Goal: Task Accomplishment & Management: Manage account settings

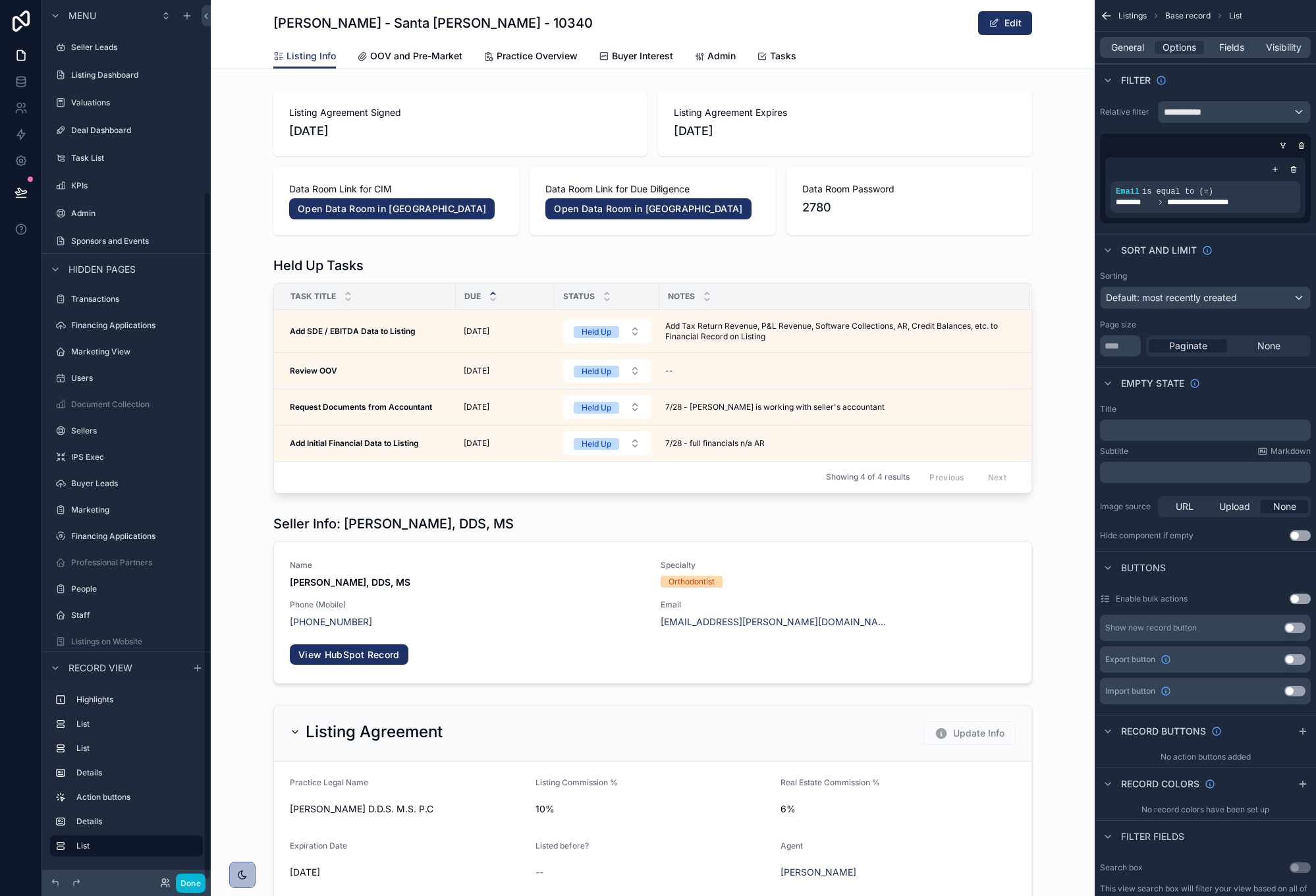
scroll to position [1674, 0]
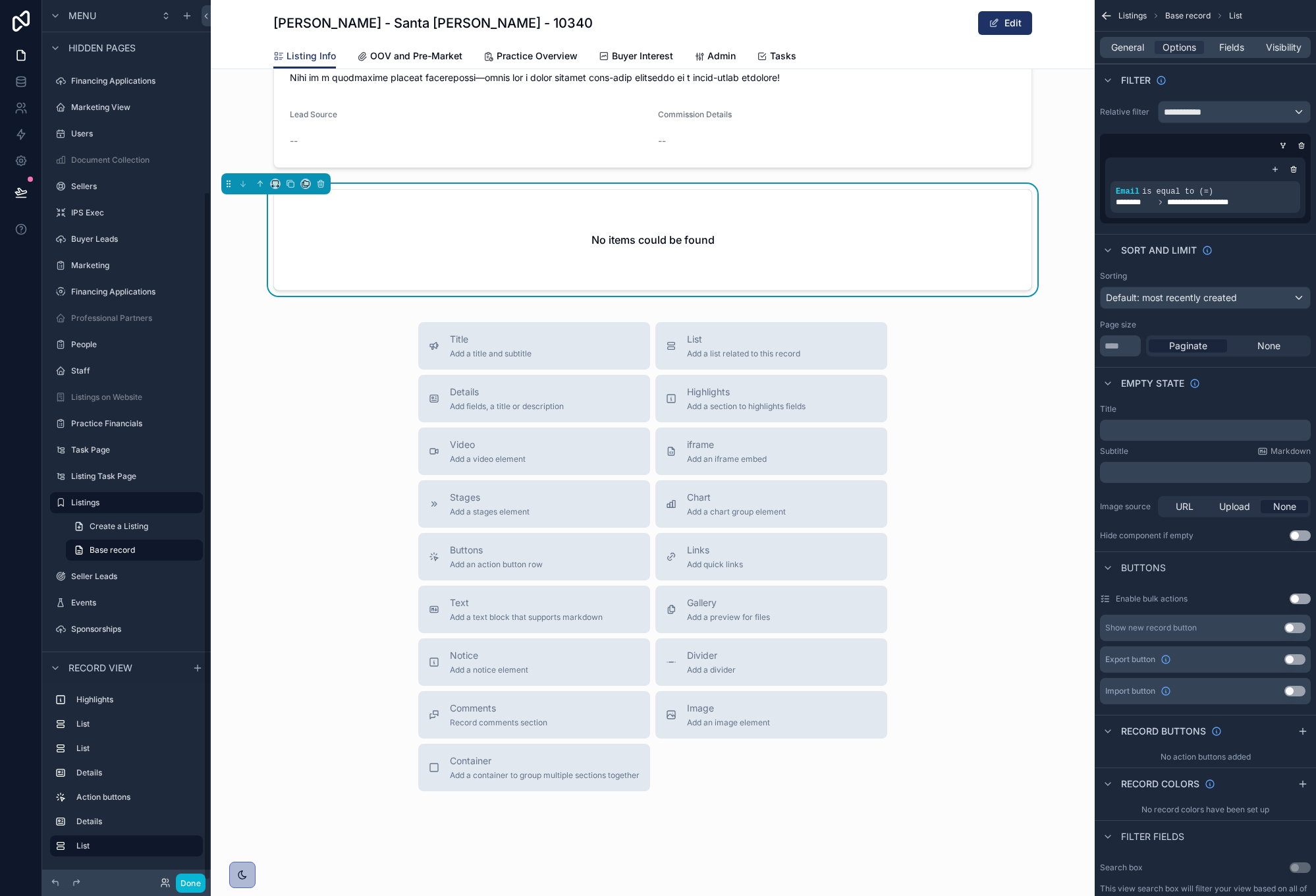
click at [517, 215] on div "No items could be found" at bounding box center [653, 239] width 758 height 100
click at [1272, 189] on div "scrollable content" at bounding box center [1267, 182] width 19 height 18
click at [1067, 204] on p "**********" at bounding box center [1023, 204] width 141 height 21
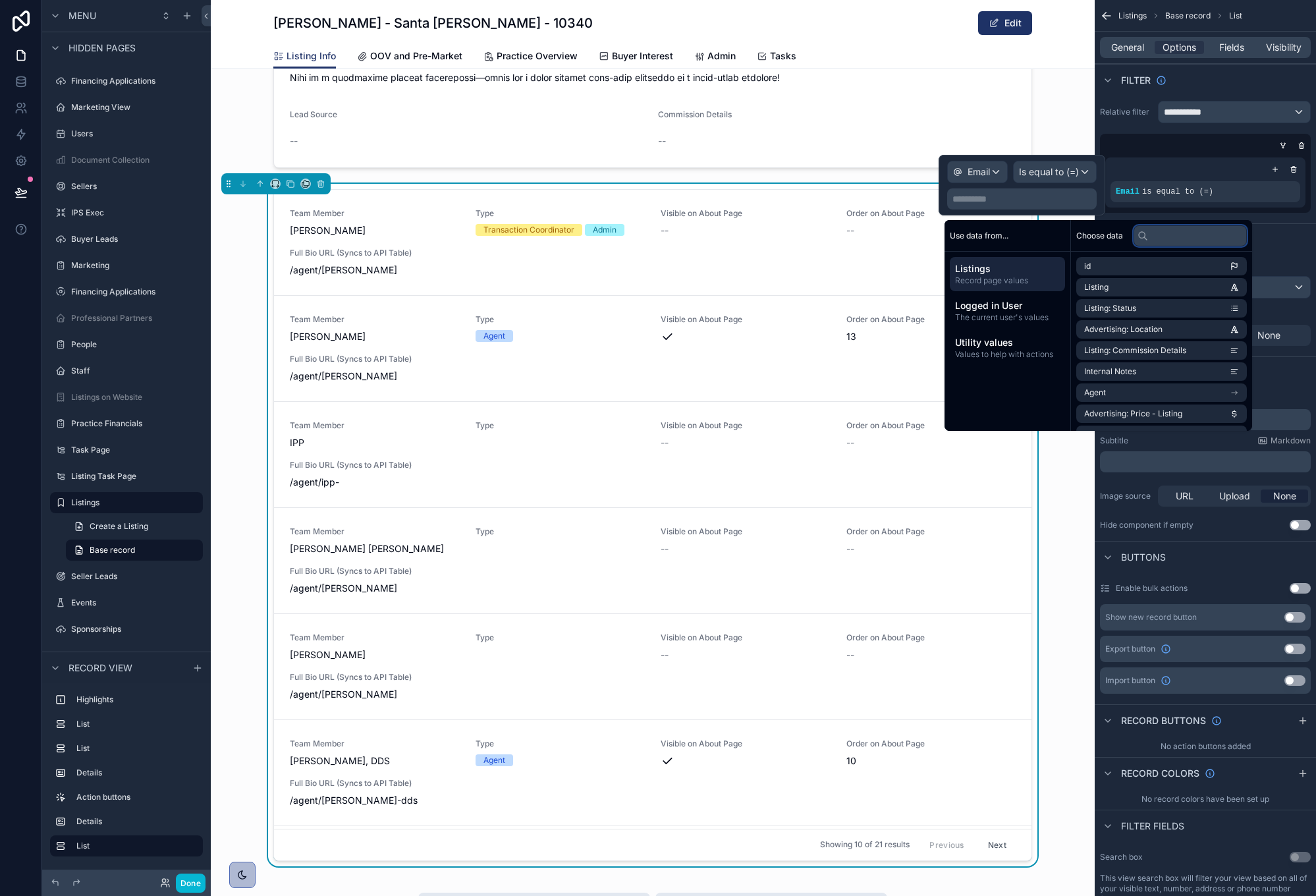
click at [1159, 238] on input "text" at bounding box center [1190, 235] width 113 height 21
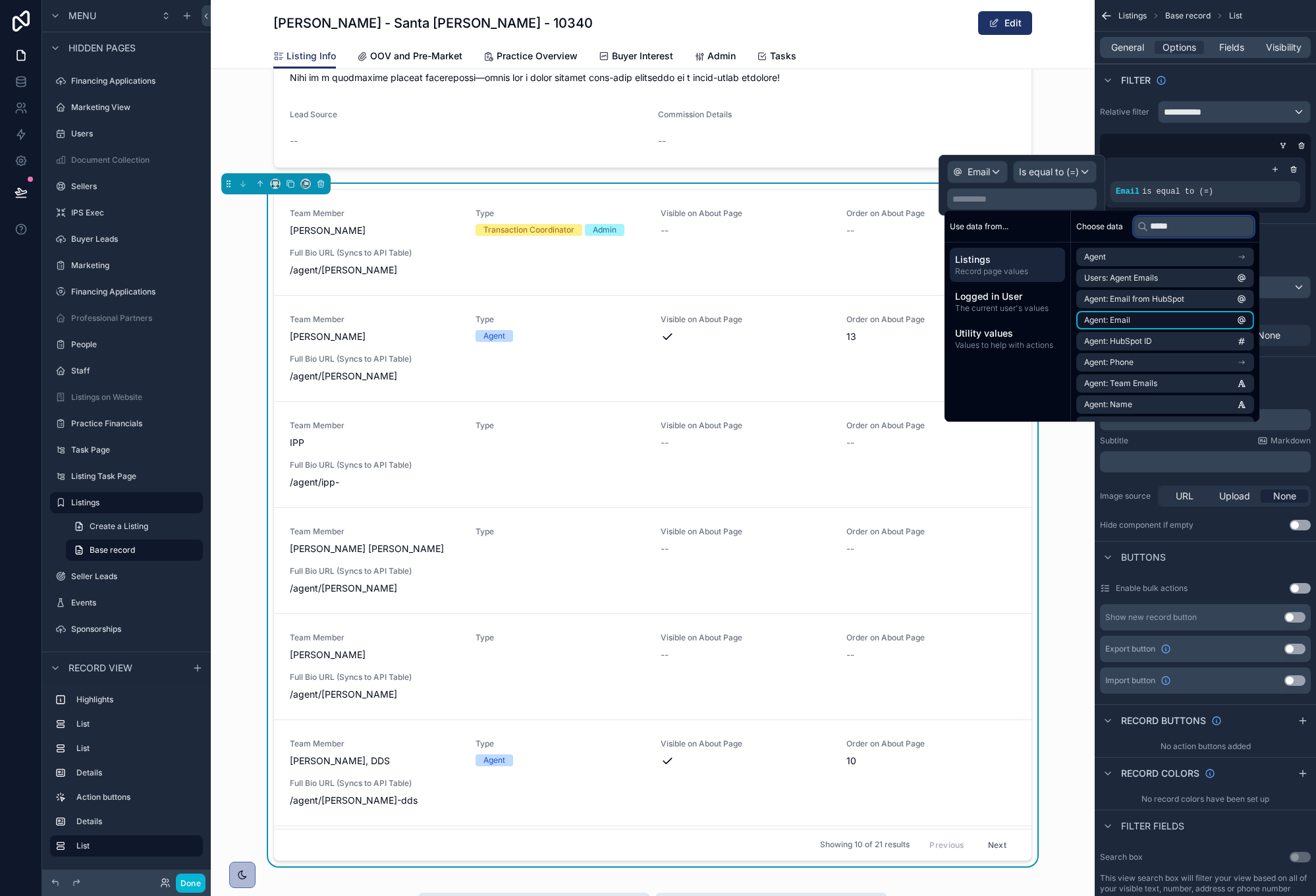
type input "*****"
click at [1148, 313] on li "Agent: Email" at bounding box center [1165, 320] width 178 height 18
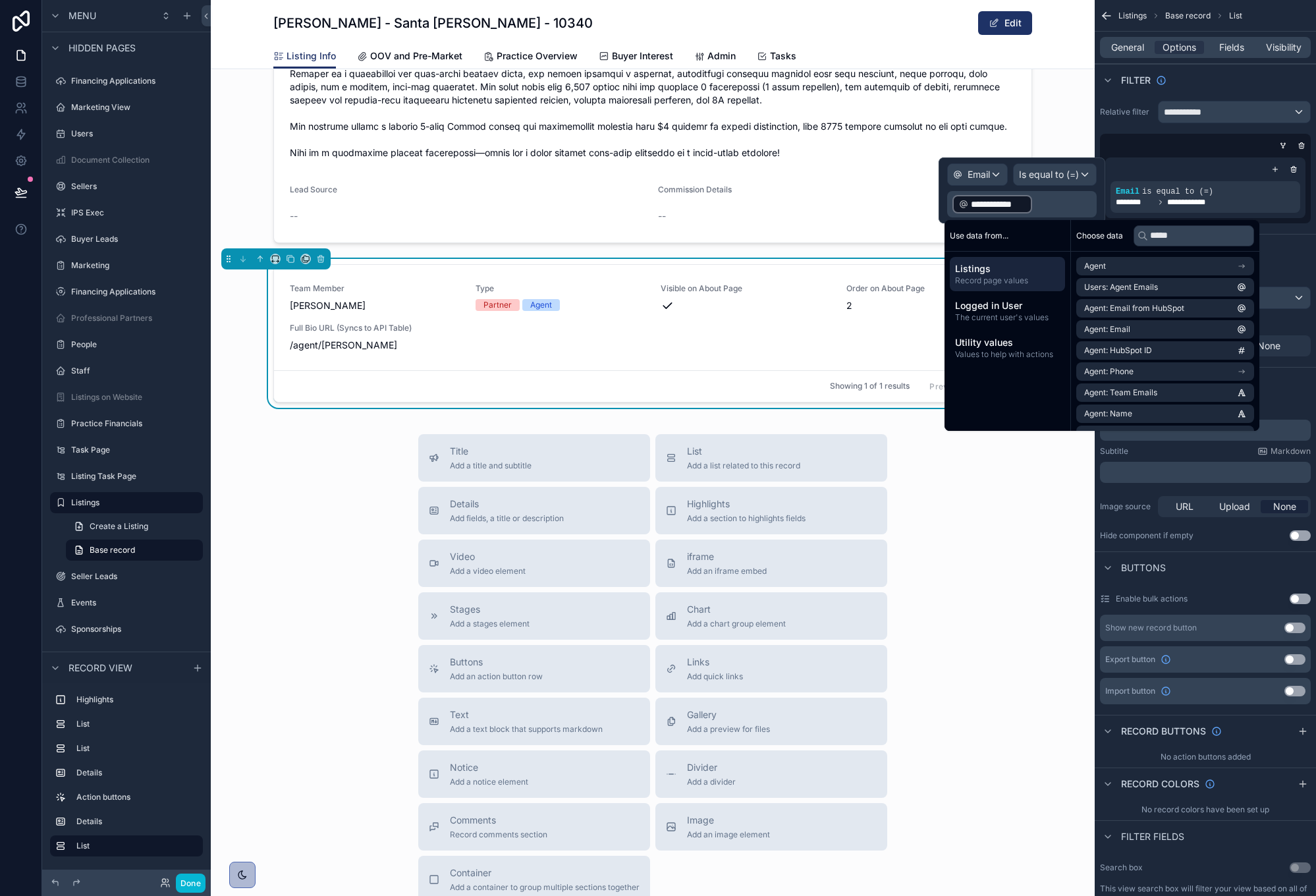
scroll to position [1663, 0]
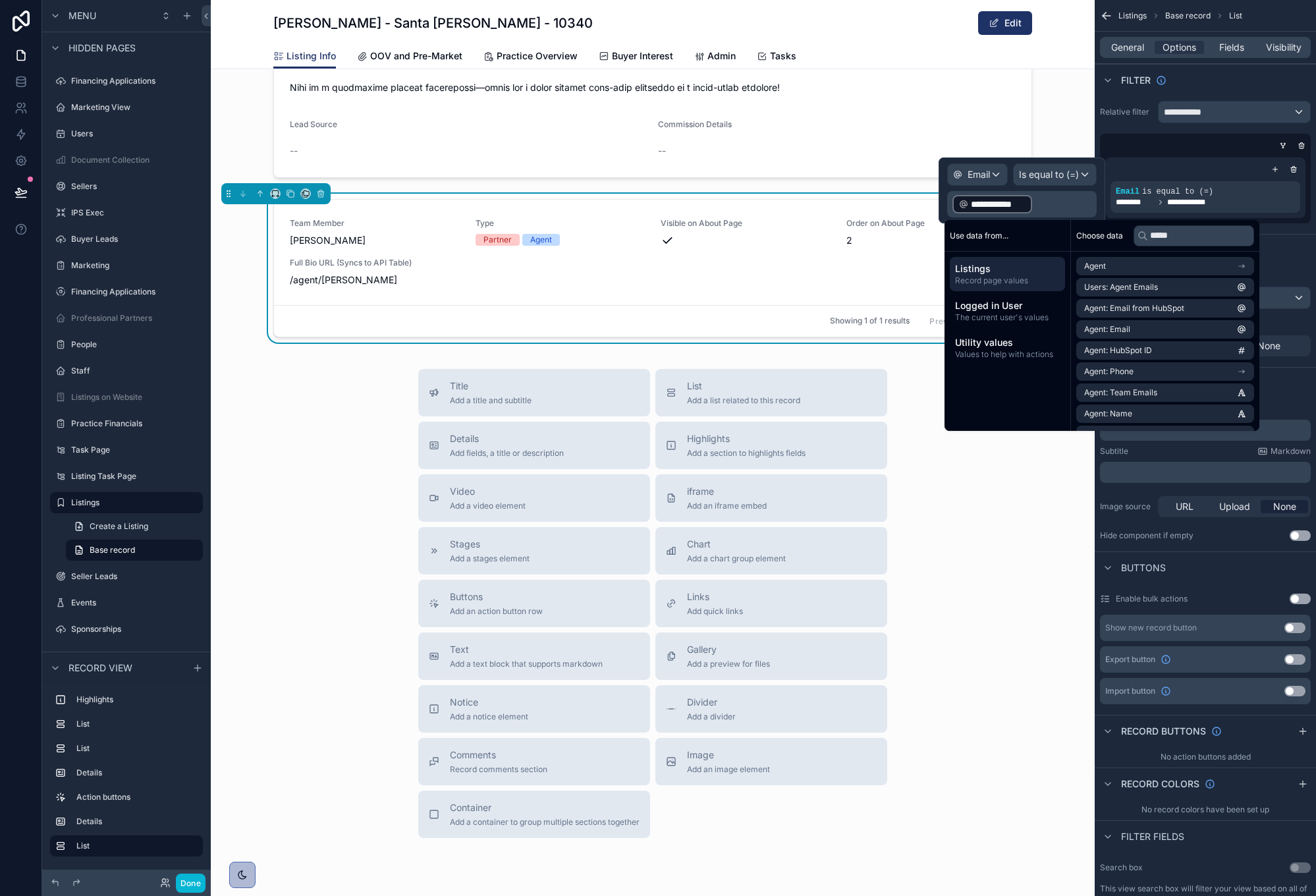
click at [1023, 480] on div "Title Add a title and subtitle List Add a list related to this record Details A…" at bounding box center [653, 603] width 884 height 469
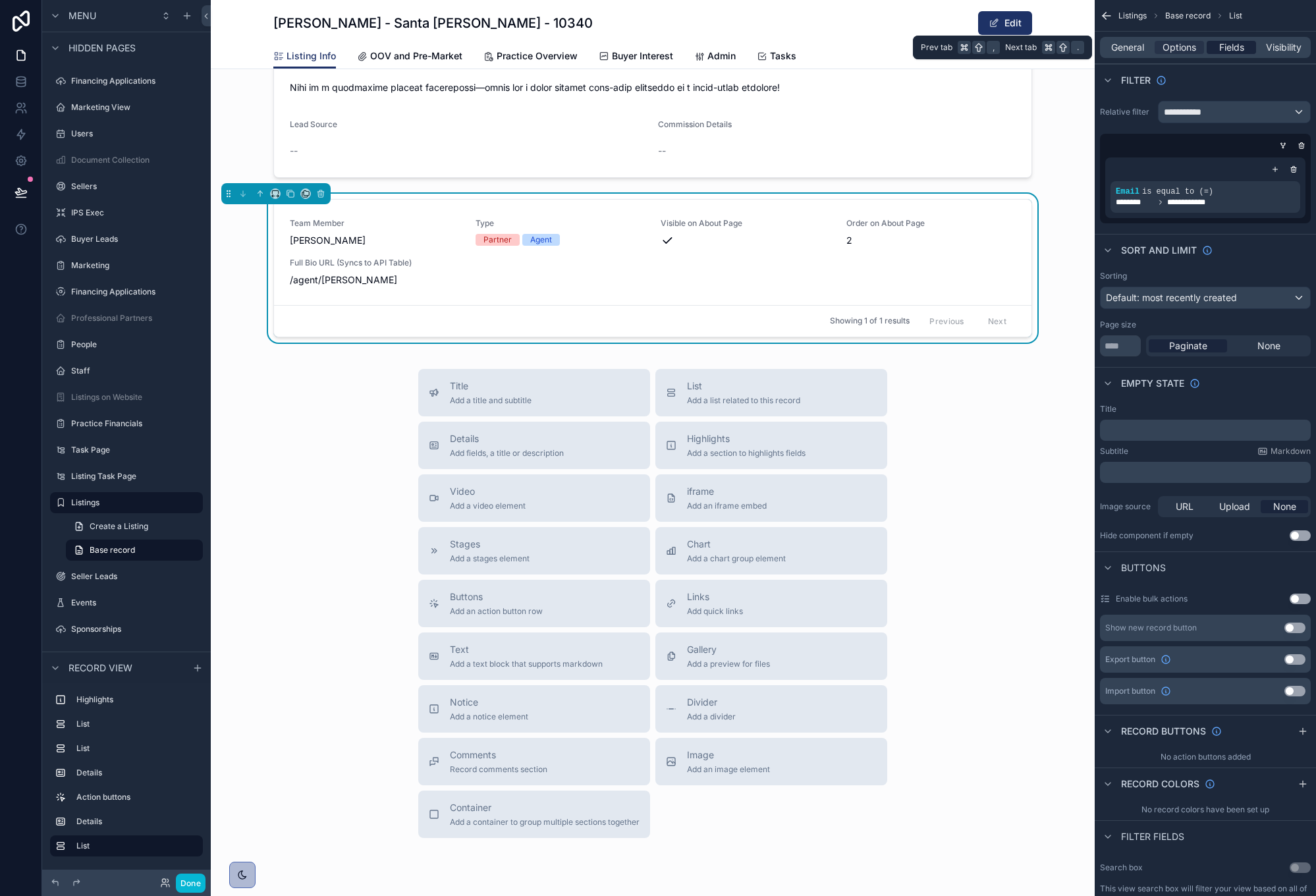
click at [1236, 48] on span "Fields" at bounding box center [1232, 47] width 25 height 13
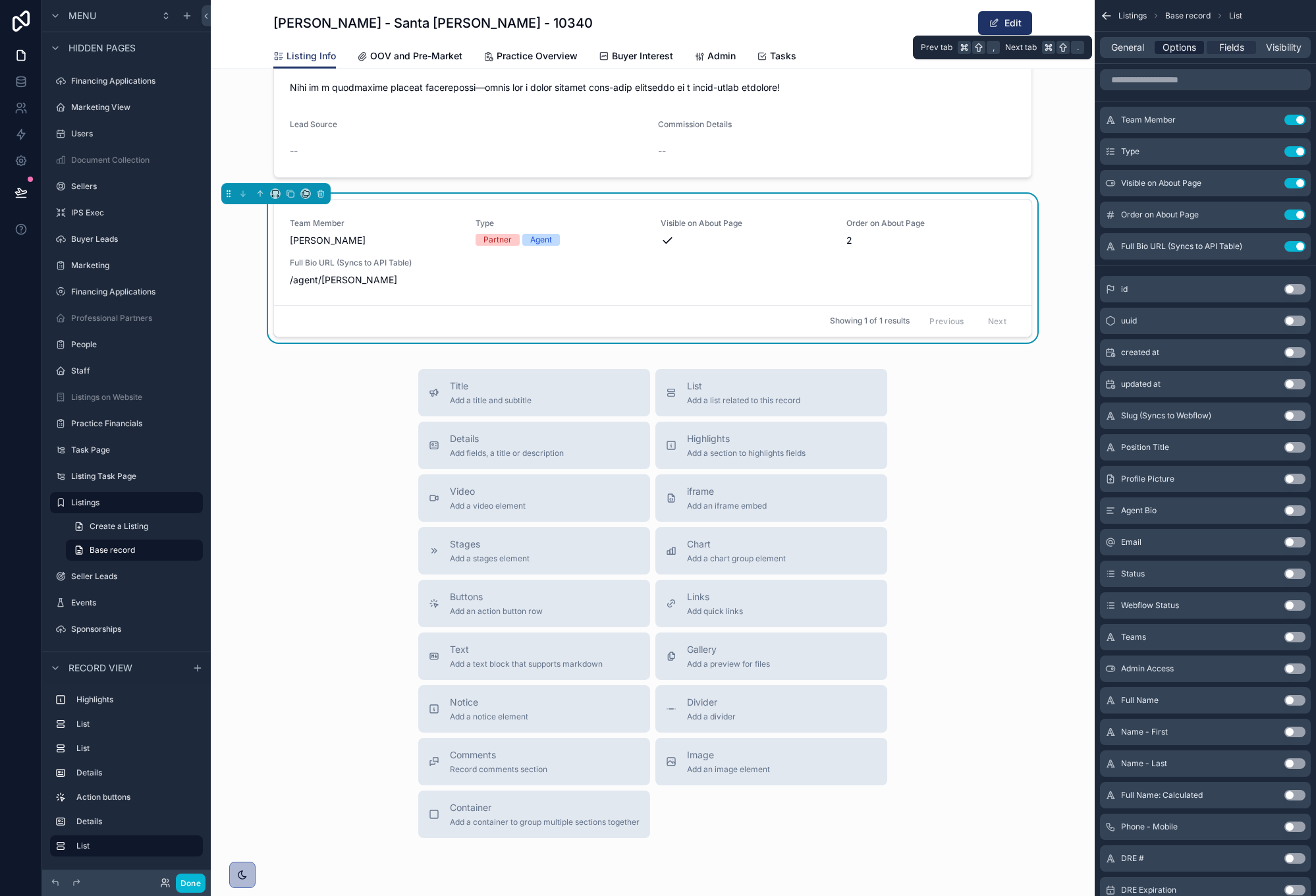
click at [1180, 46] on span "Options" at bounding box center [1179, 47] width 33 height 13
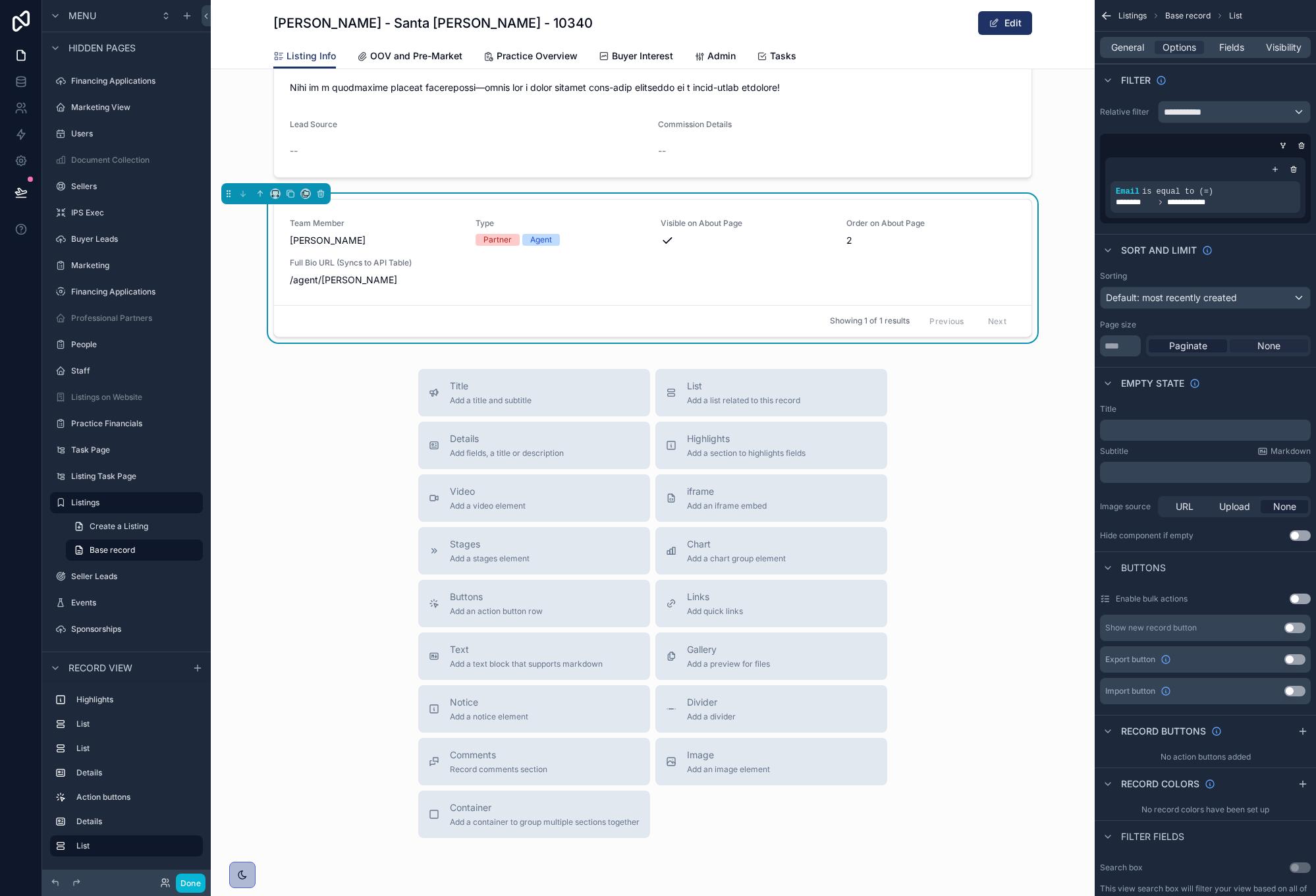
click at [1266, 351] on span "None" at bounding box center [1269, 346] width 23 height 13
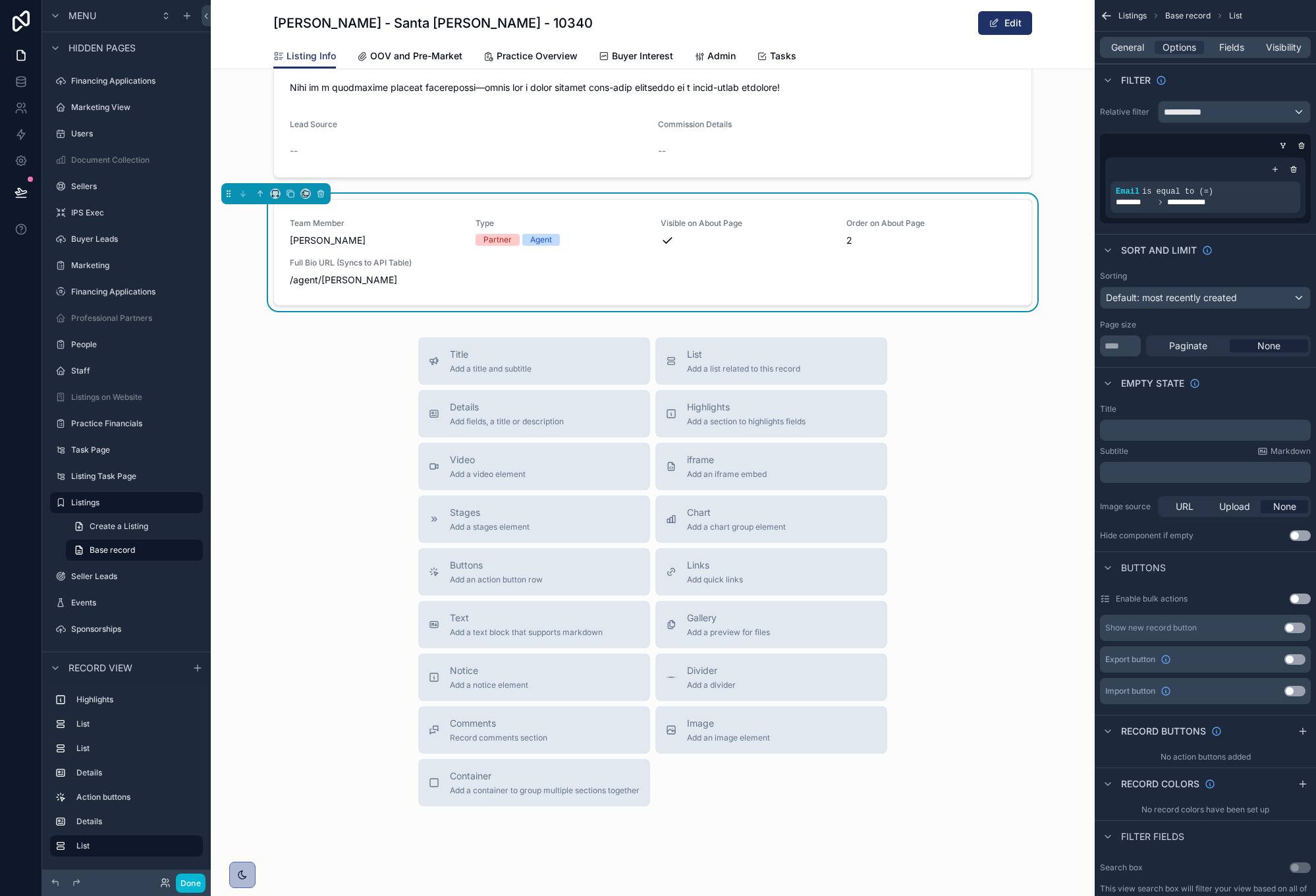
click at [1184, 436] on div "﻿" at bounding box center [1205, 430] width 211 height 21
click at [1184, 430] on p "﻿" at bounding box center [1207, 430] width 203 height 10
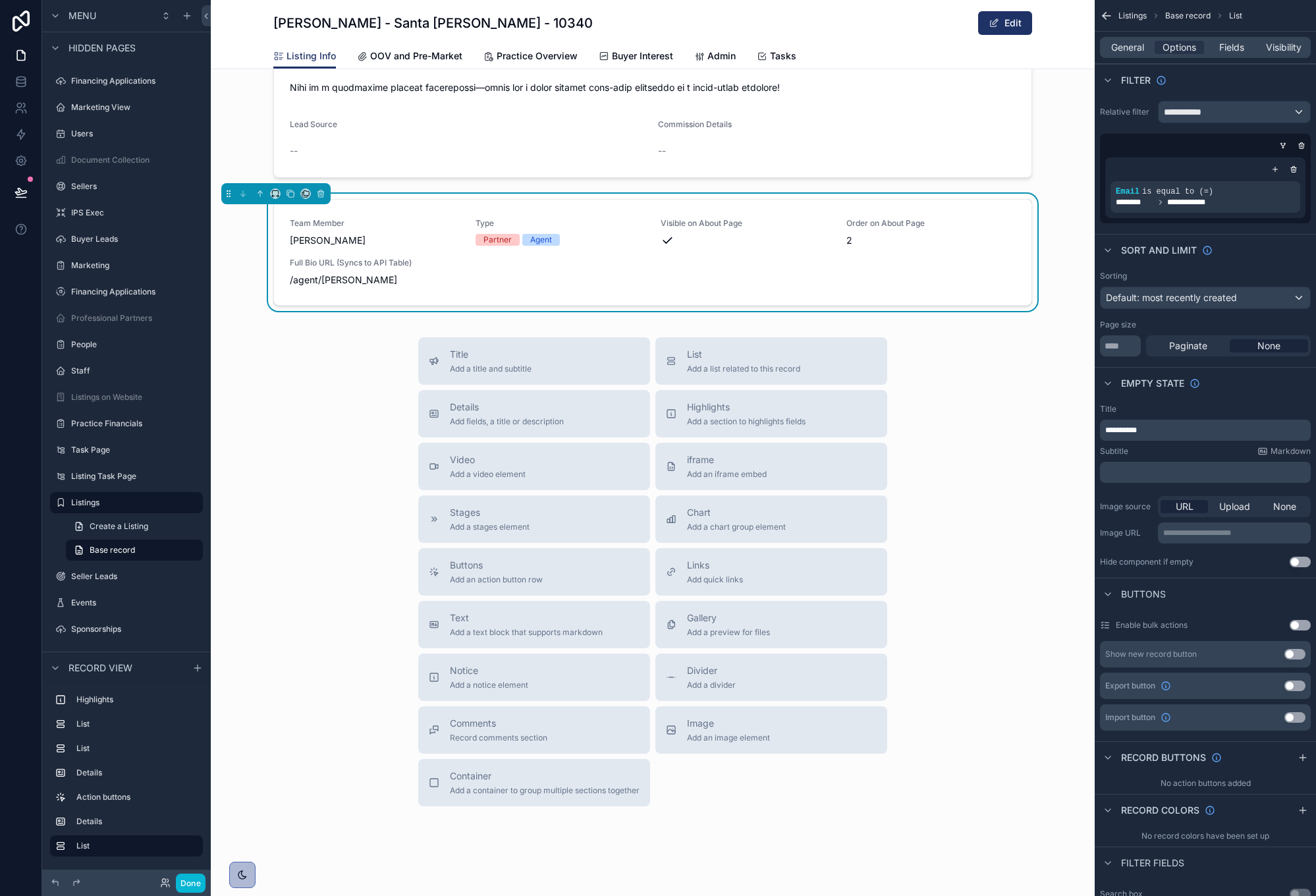
click at [1154, 452] on div "Subtitle Markdown" at bounding box center [1205, 451] width 211 height 10
drag, startPoint x: 1160, startPoint y: 428, endPoint x: 1061, endPoint y: 424, distance: 99.1
click at [1061, 424] on div "Seller Leads Listing Dashboard Valuations Deal Dashboard Task List KPIs Admin S…" at bounding box center [764, 448] width 1106 height 896
click at [1118, 47] on span "General" at bounding box center [1128, 47] width 33 height 13
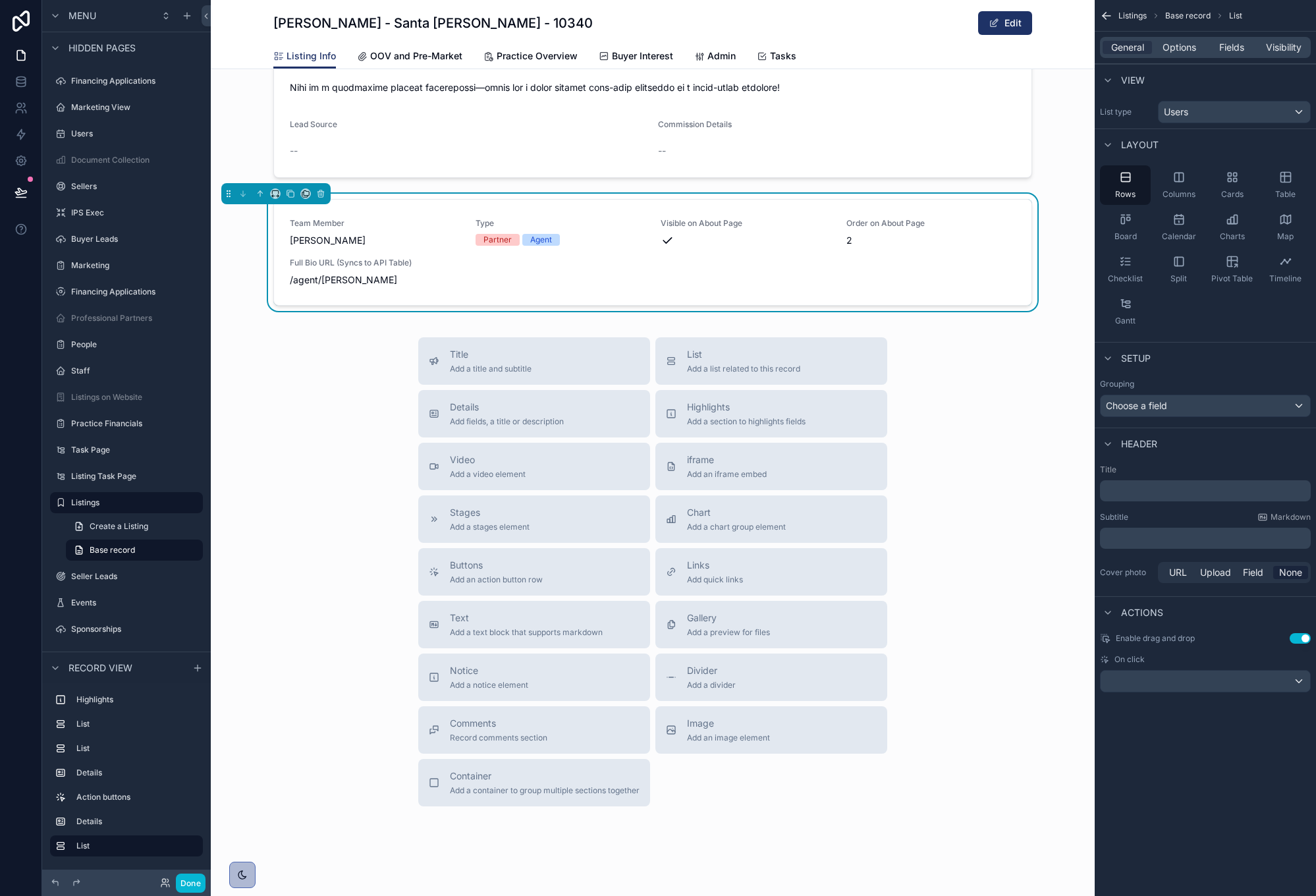
click at [1155, 490] on p "﻿" at bounding box center [1207, 491] width 203 height 13
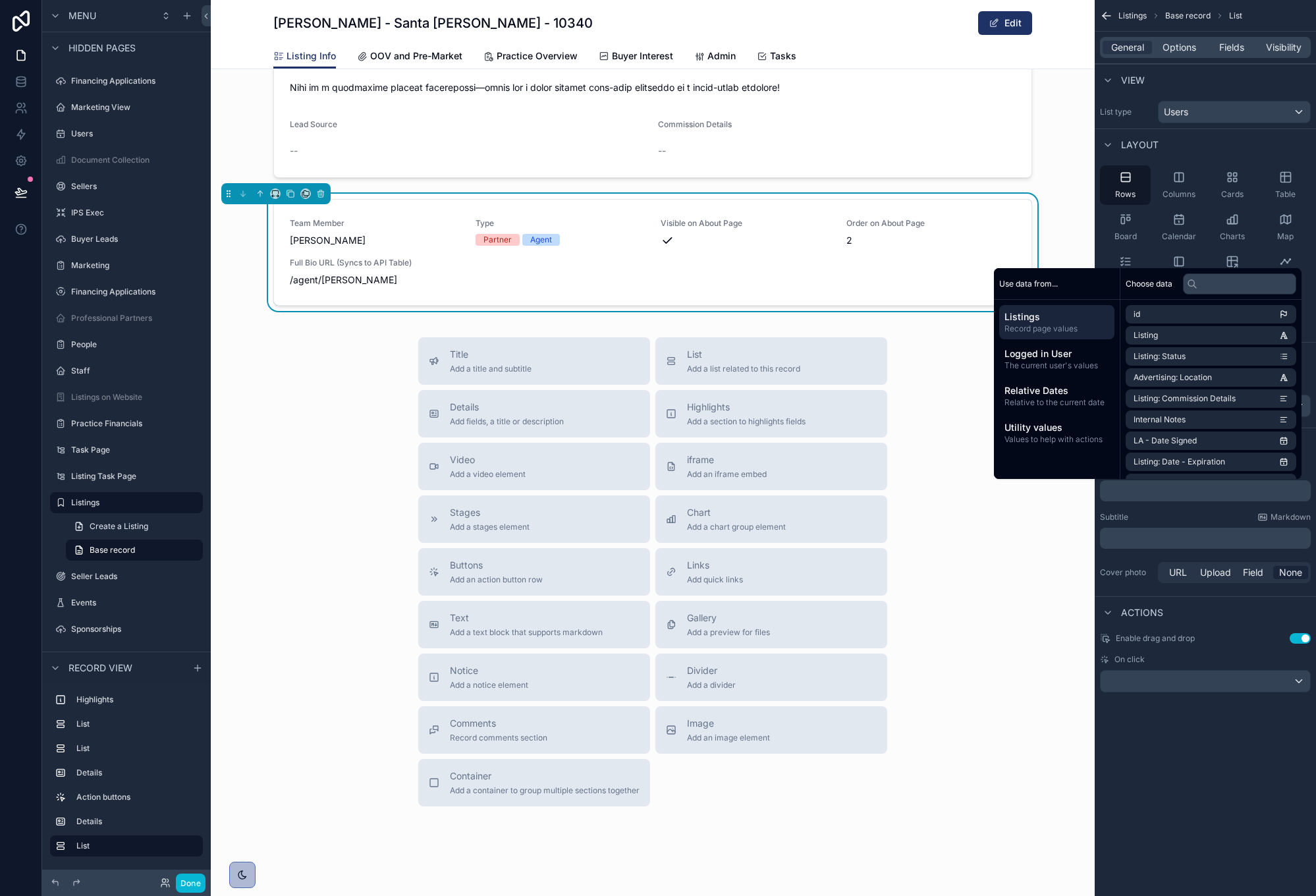
click at [1161, 512] on div "Subtitle Markdown" at bounding box center [1205, 517] width 211 height 10
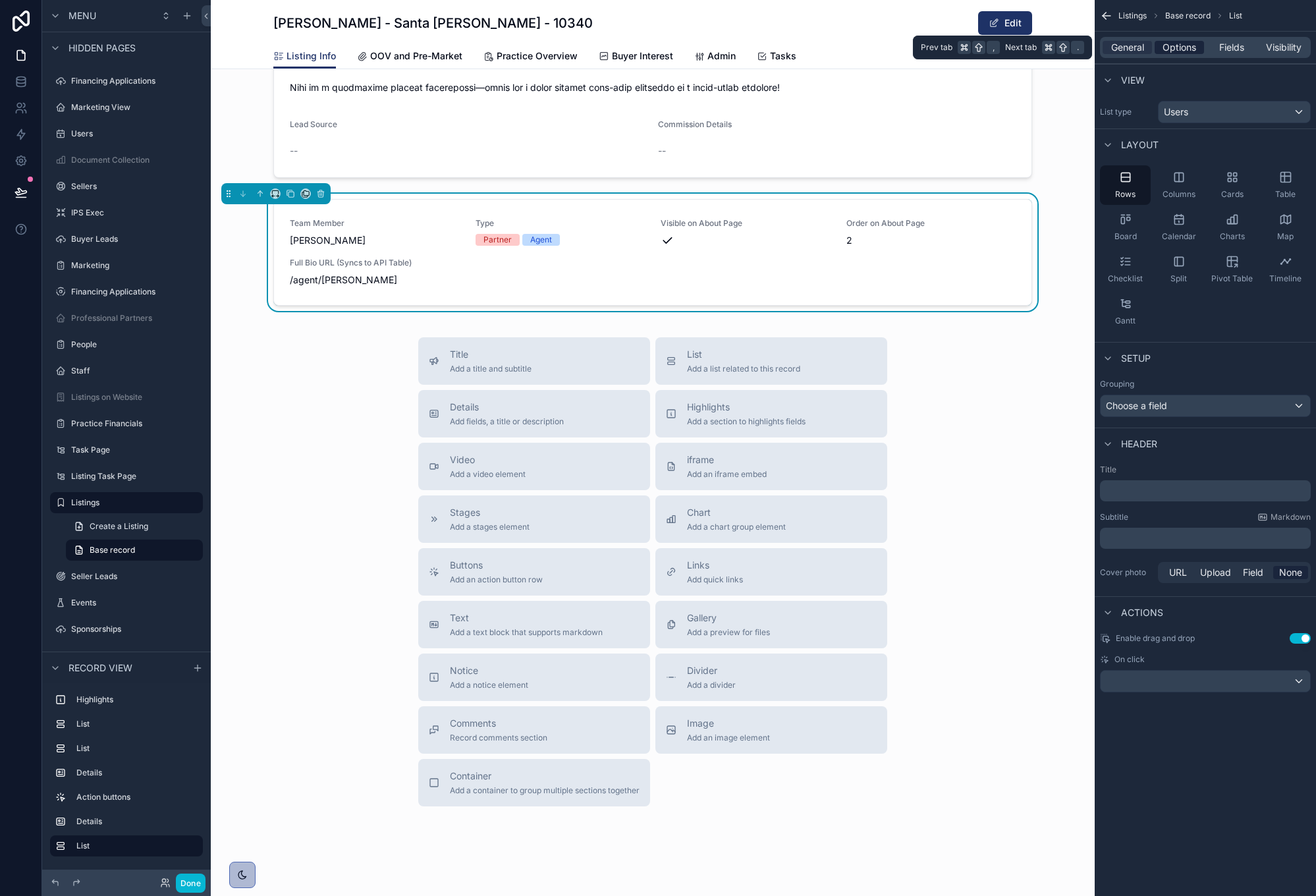
click at [1192, 45] on span "Options" at bounding box center [1179, 47] width 33 height 13
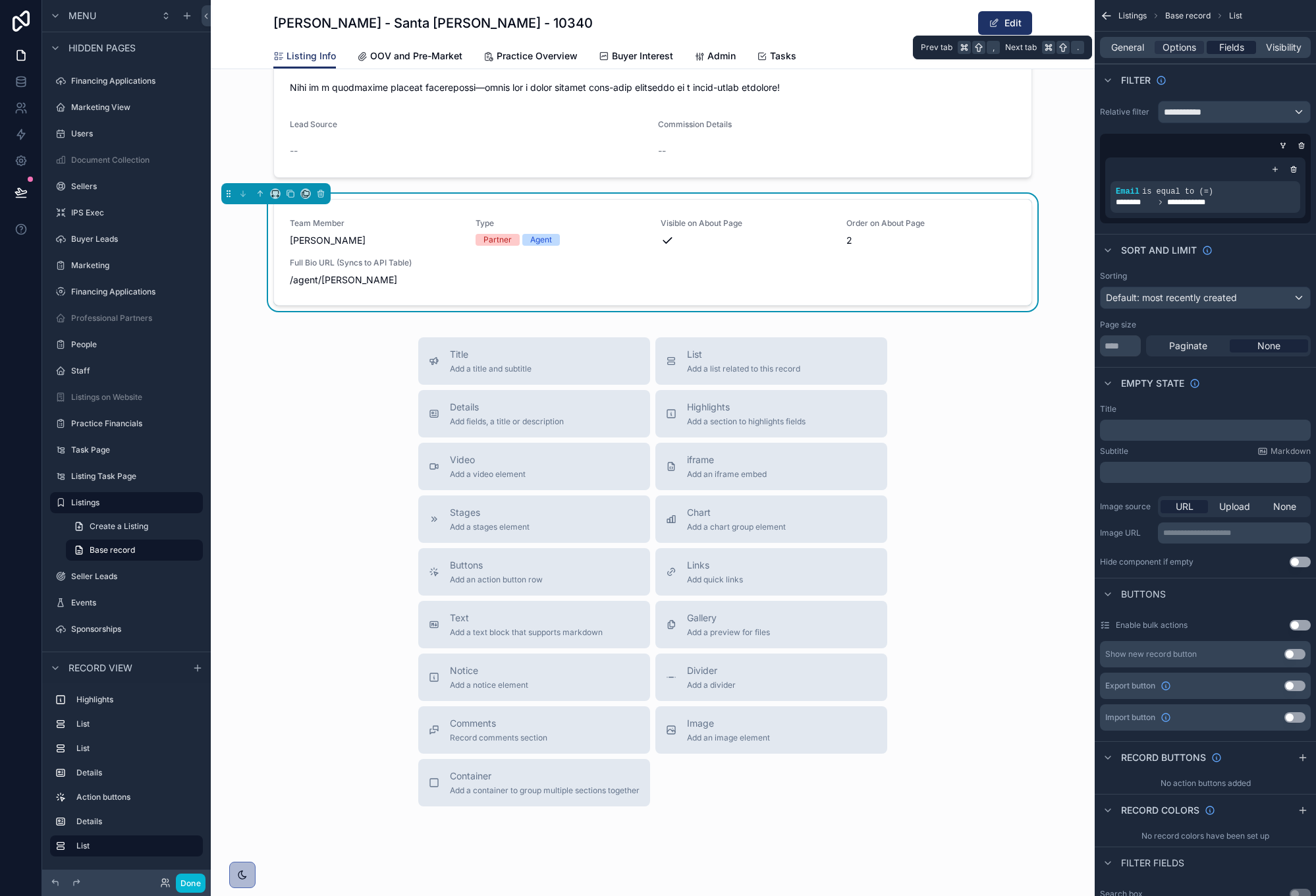
click at [1234, 52] on span "Fields" at bounding box center [1232, 47] width 25 height 13
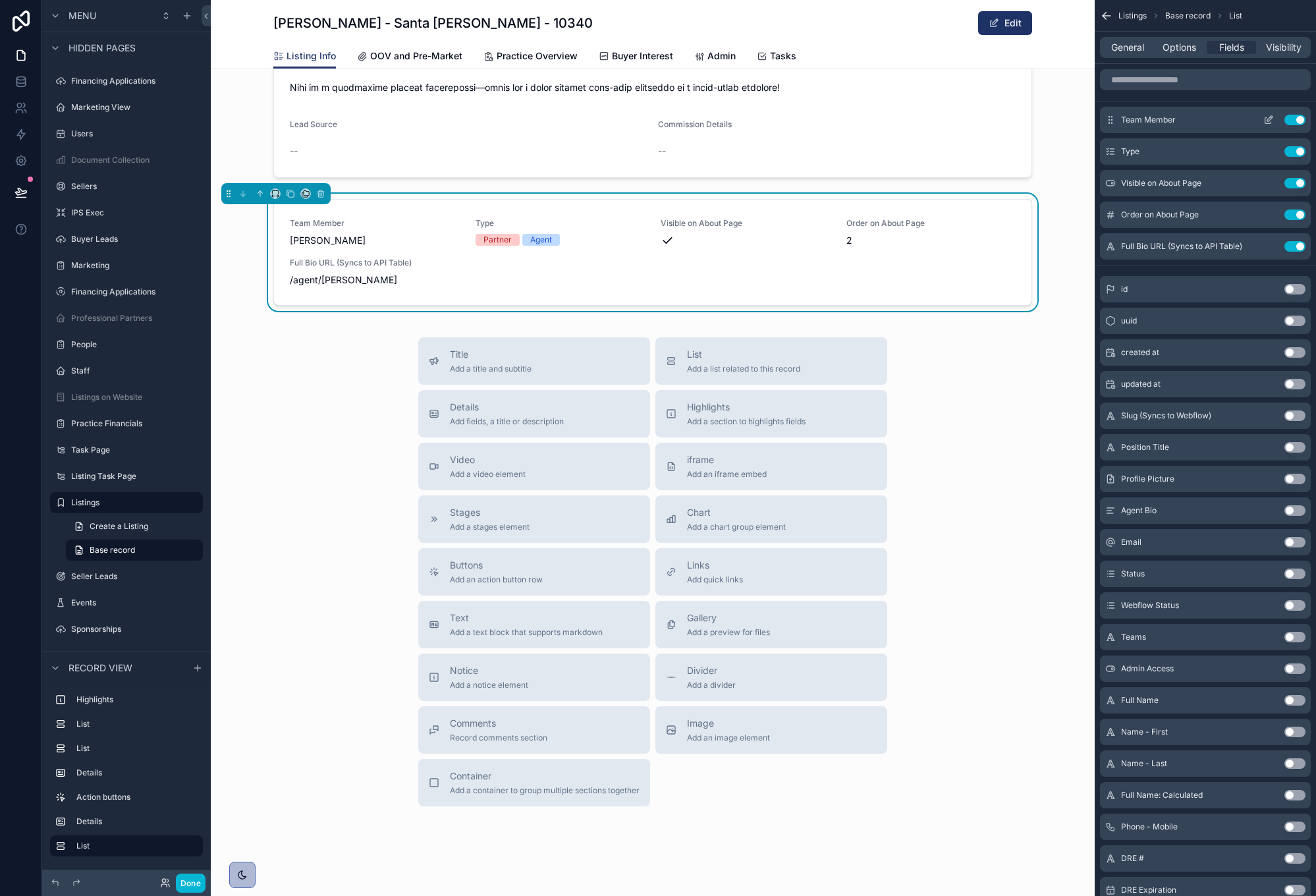
click at [1269, 121] on icon "scrollable content" at bounding box center [1270, 118] width 5 height 5
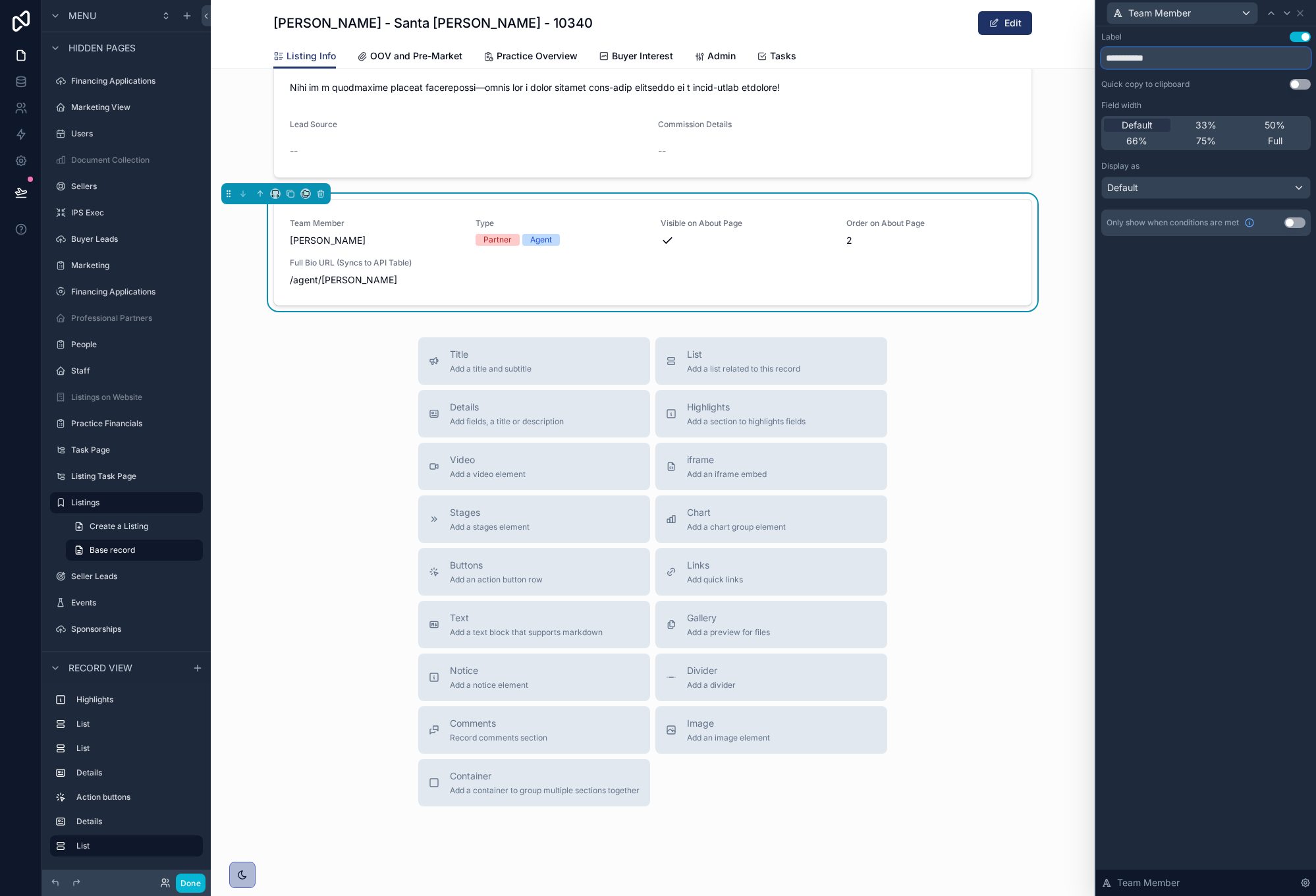
drag, startPoint x: 1191, startPoint y: 57, endPoint x: 1106, endPoint y: 56, distance: 85.0
click at [1106, 55] on input "**********" at bounding box center [1206, 58] width 209 height 21
click at [1297, 186] on div "Default" at bounding box center [1206, 187] width 208 height 21
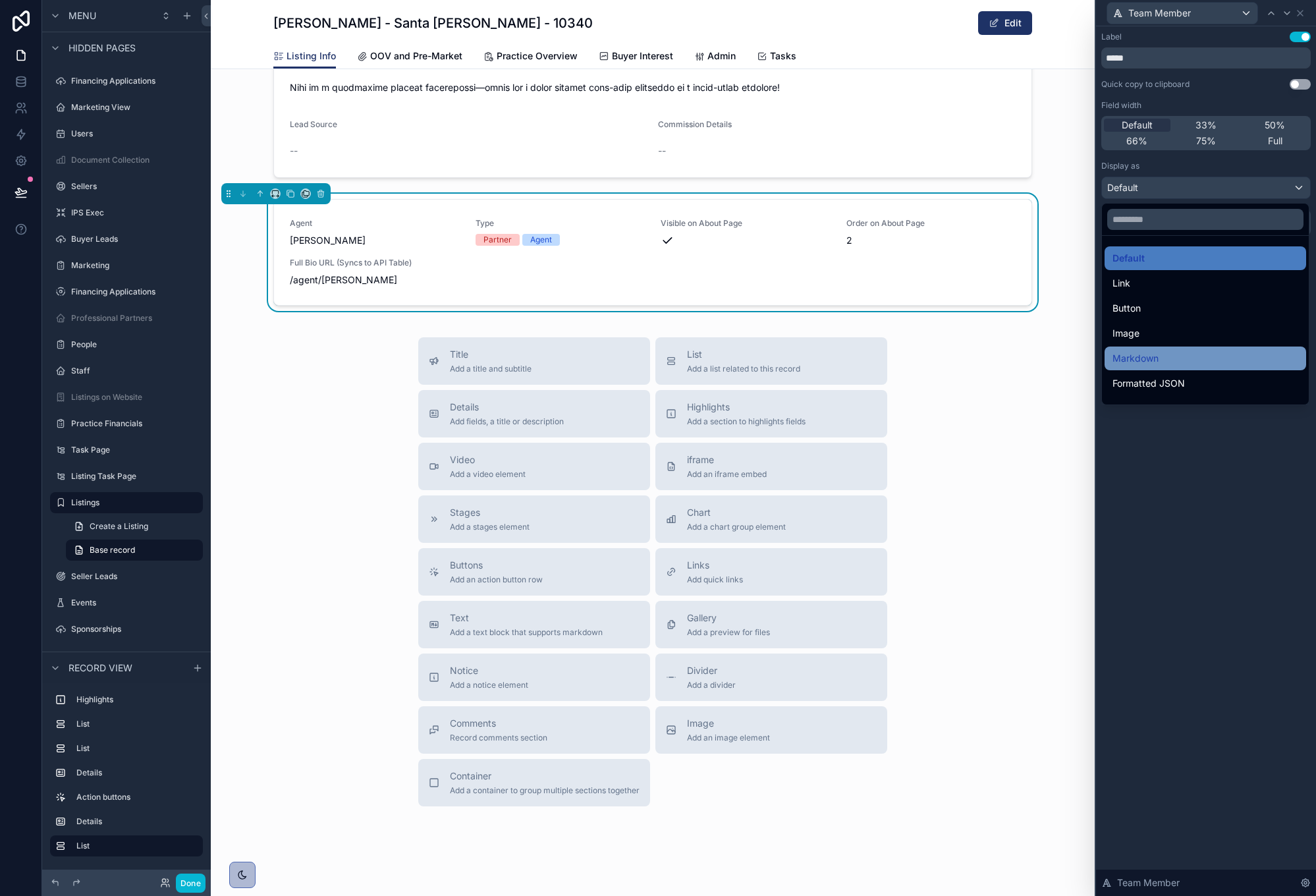
click at [1241, 360] on div "Markdown" at bounding box center [1205, 358] width 186 height 16
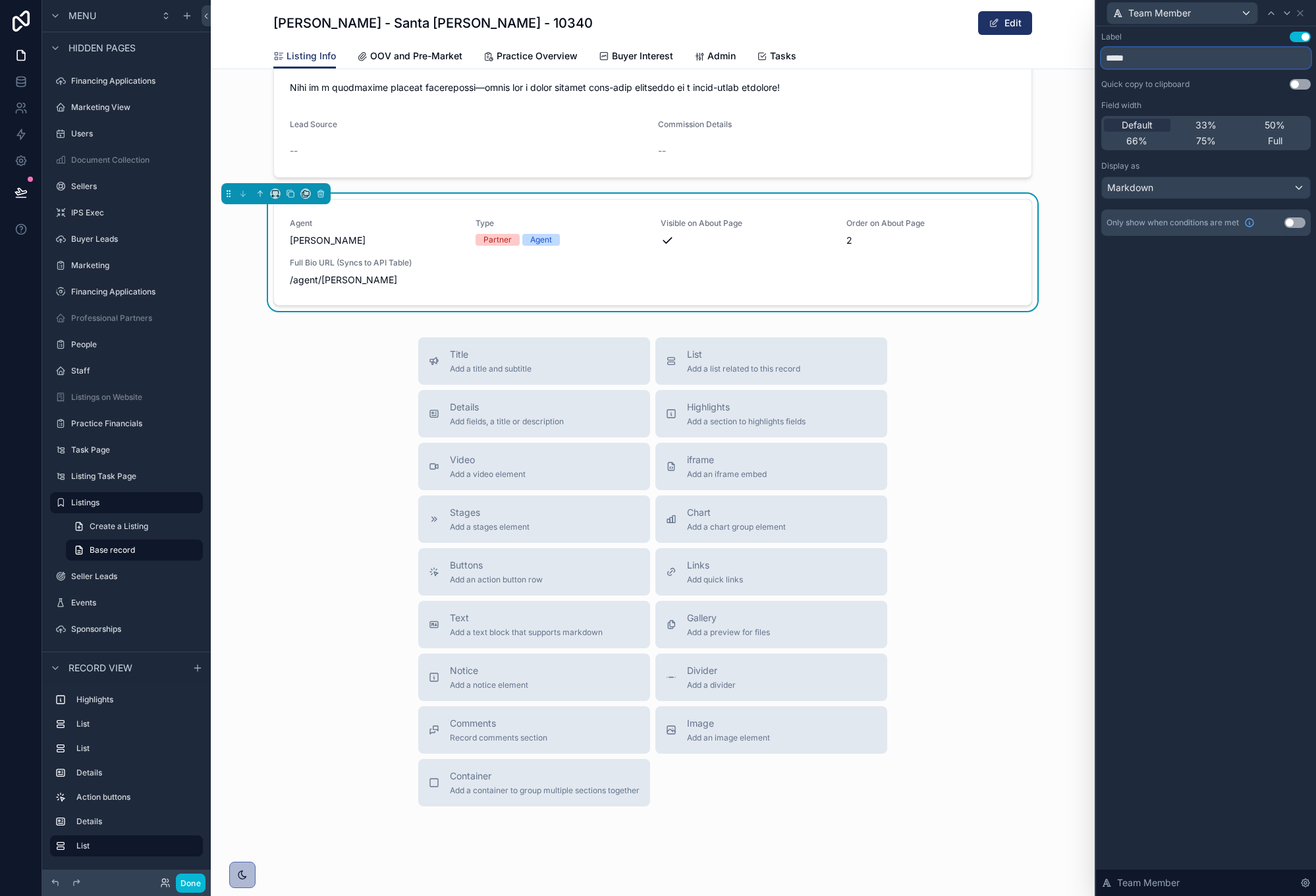
click at [1107, 57] on input "*****" at bounding box center [1206, 58] width 209 height 21
click at [1281, 329] on div "Label Use setting ******* Quick copy to clipboard Use setting Field width Defau…" at bounding box center [1206, 461] width 220 height 869
drag, startPoint x: 1118, startPoint y: 57, endPoint x: 1092, endPoint y: 58, distance: 26.0
click at [1092, 58] on div "Team Member Label Use setting ******* Quick copy to clipboard Use setting Field…" at bounding box center [658, 448] width 1316 height 896
type input "*****"
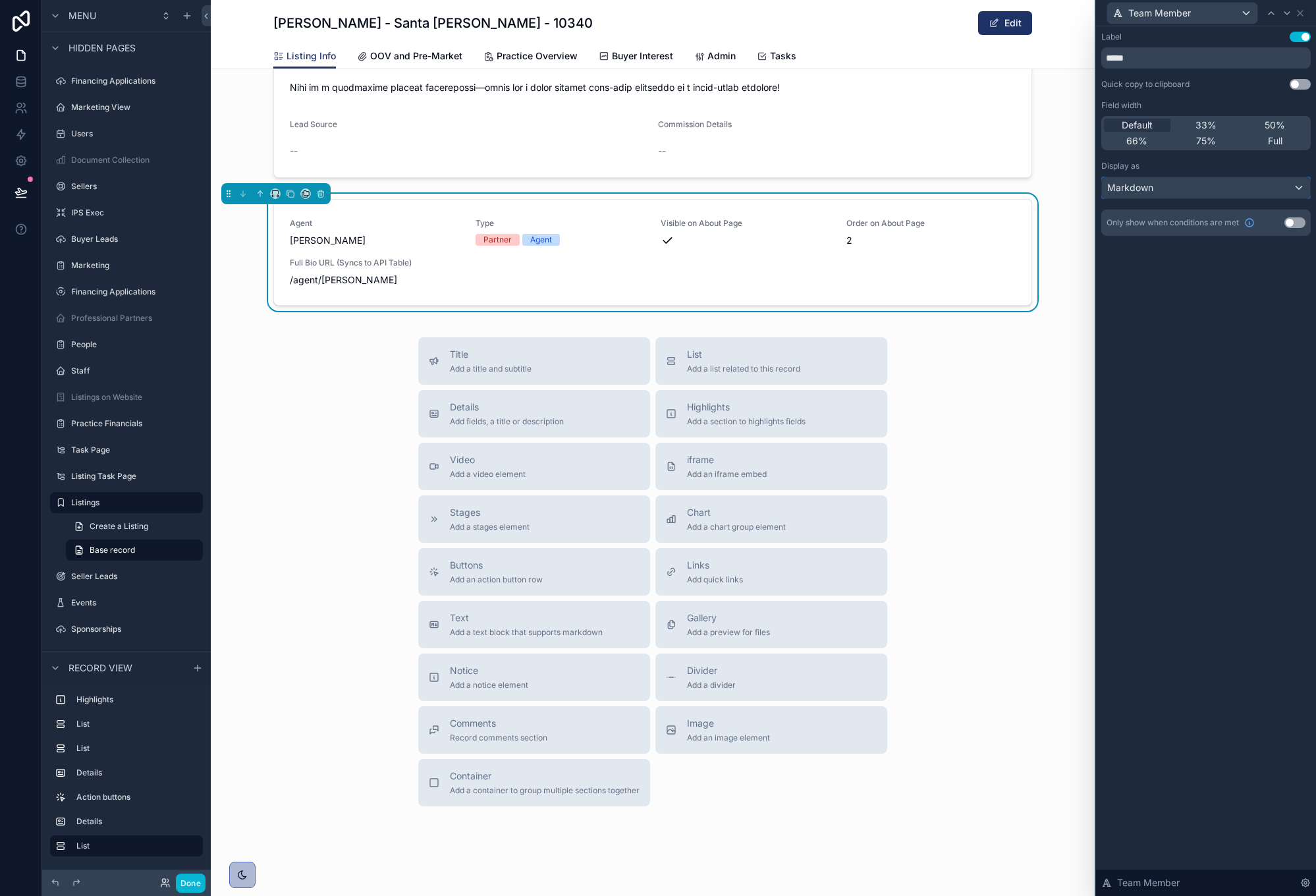
click at [1244, 186] on div "Markdown" at bounding box center [1206, 187] width 208 height 21
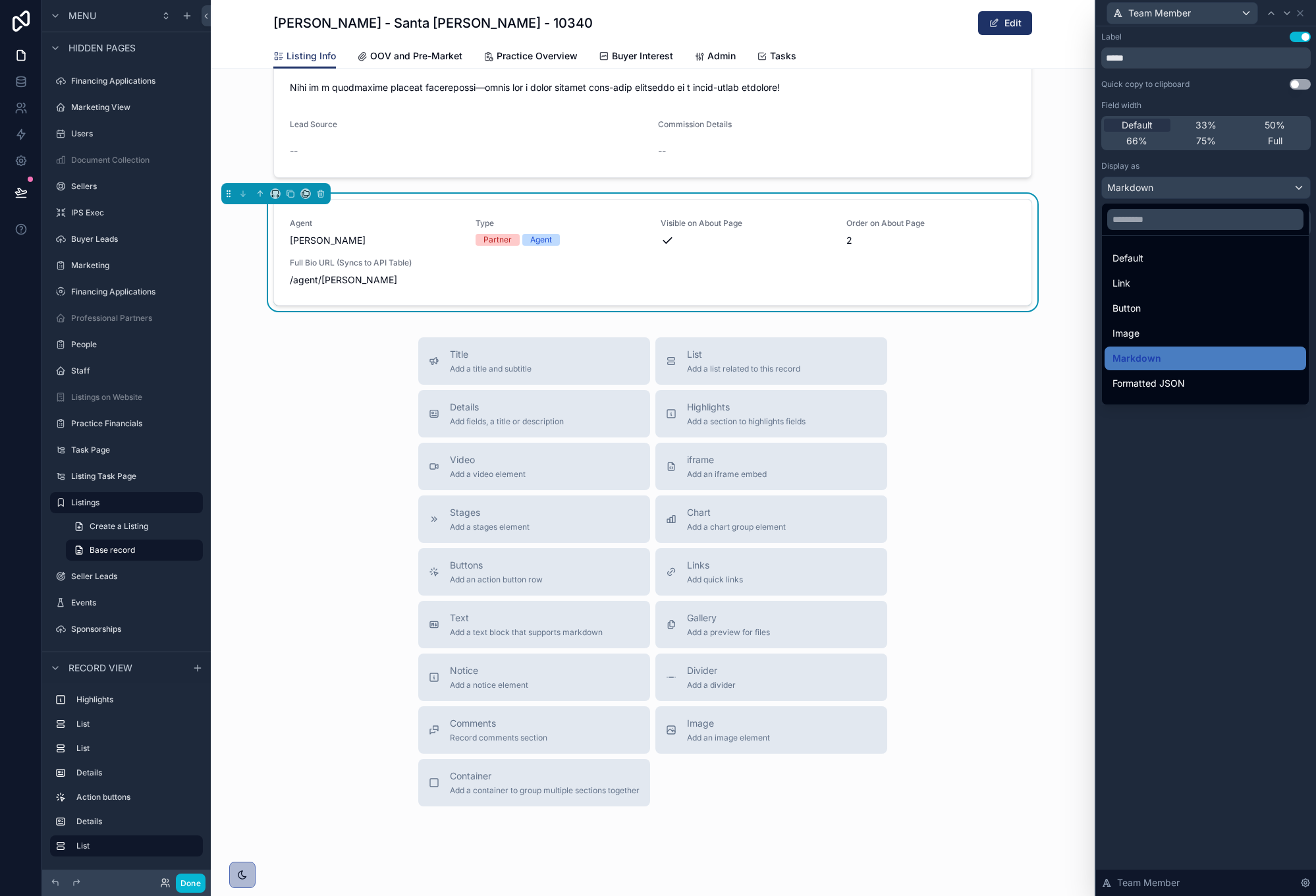
click at [1223, 258] on div "Default" at bounding box center [1205, 257] width 186 height 16
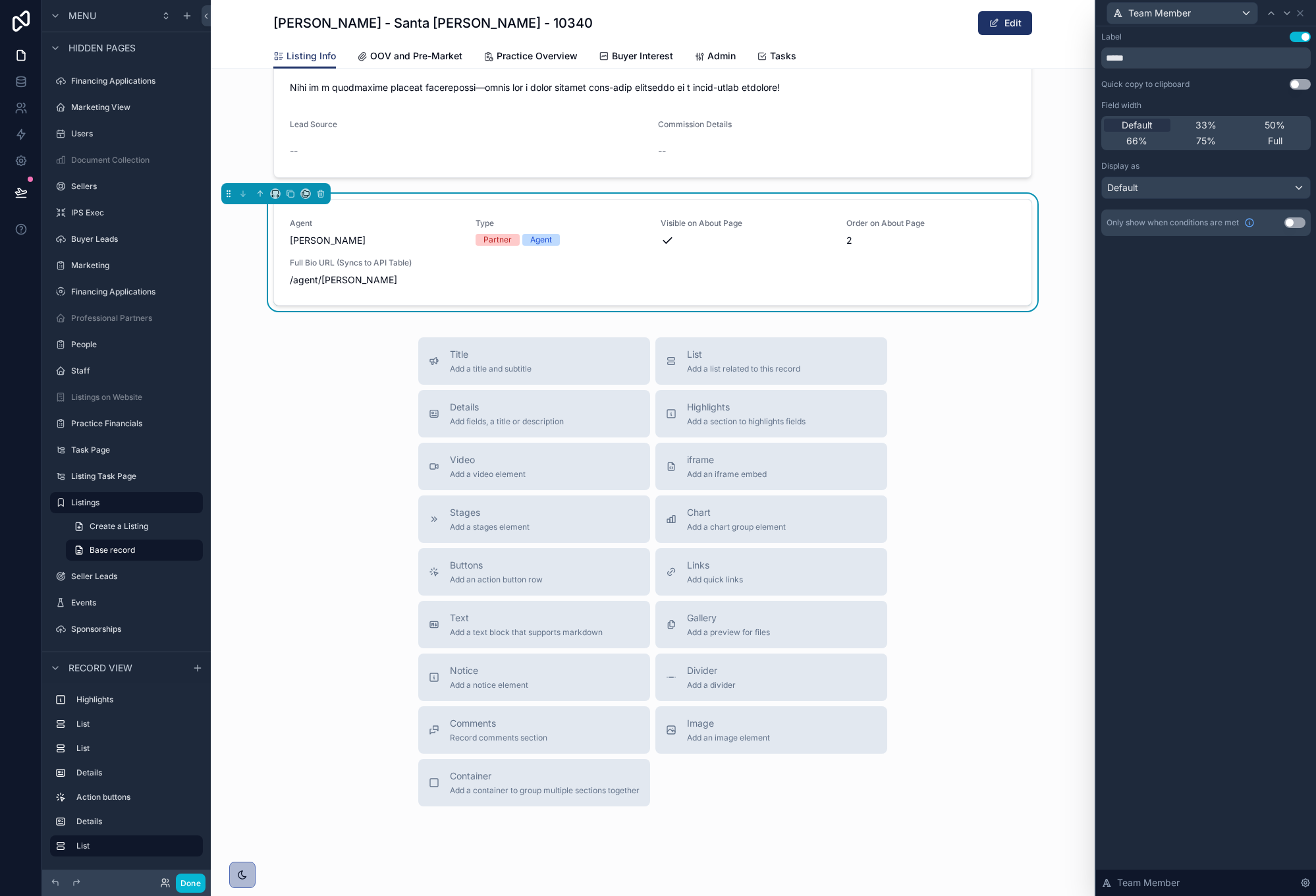
click at [1229, 260] on div "Label Use setting ***** Quick copy to clipboard Use setting Field width Default…" at bounding box center [1206, 147] width 220 height 241
click at [1303, 16] on icon at bounding box center [1300, 13] width 10 height 10
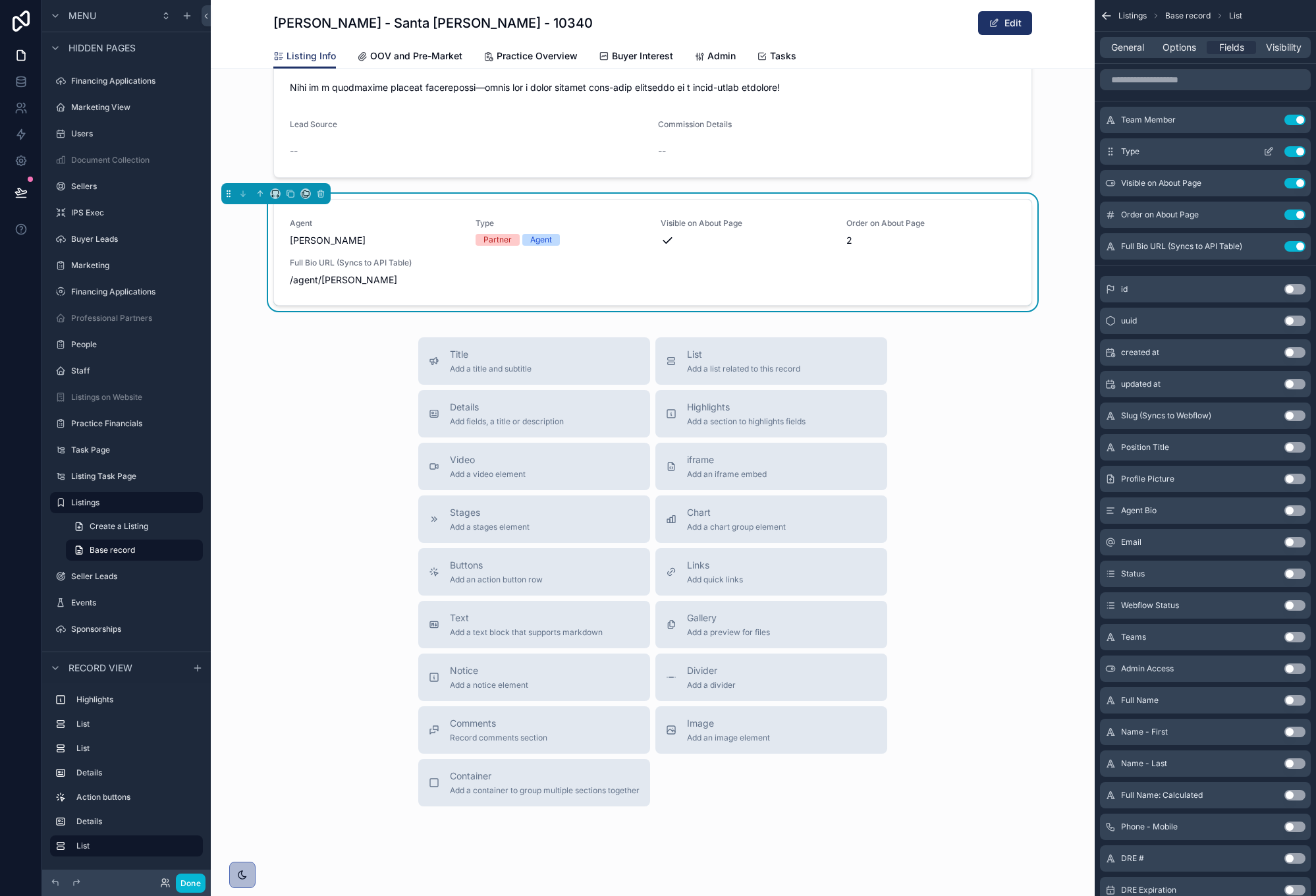
click at [1298, 151] on button "Use setting" at bounding box center [1295, 152] width 21 height 10
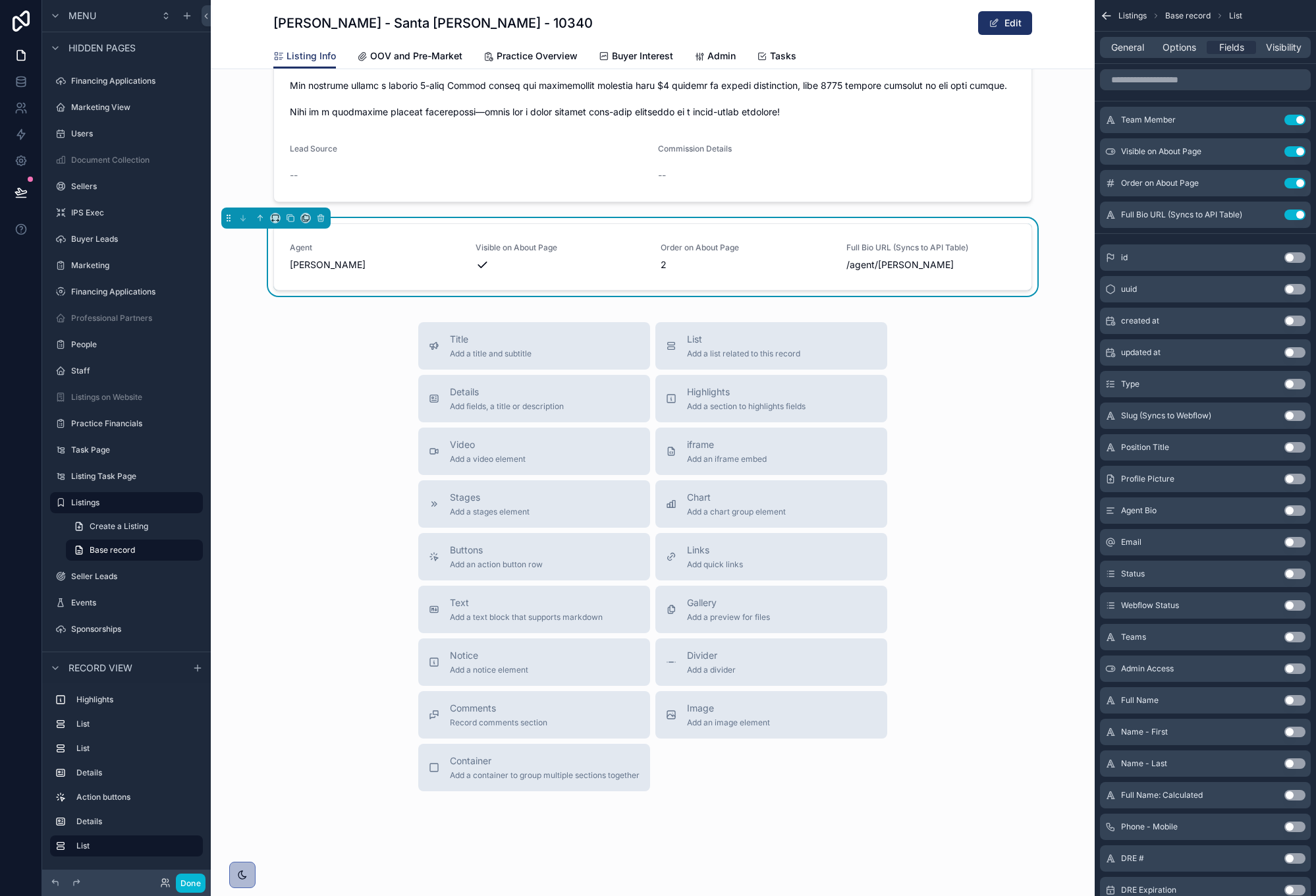
click at [1298, 151] on button "Use setting" at bounding box center [1295, 152] width 21 height 10
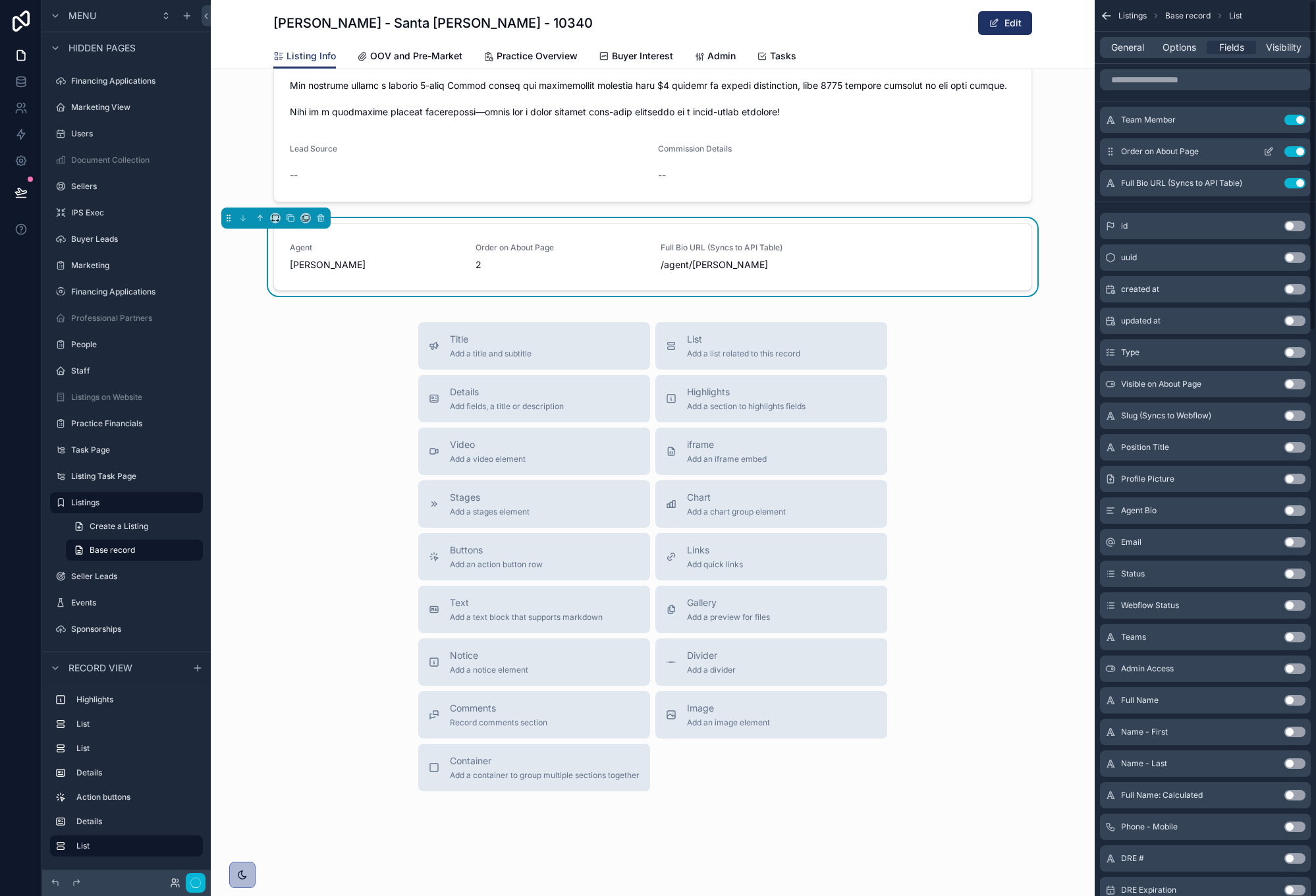
click at [1298, 151] on button "Use setting" at bounding box center [1295, 152] width 21 height 10
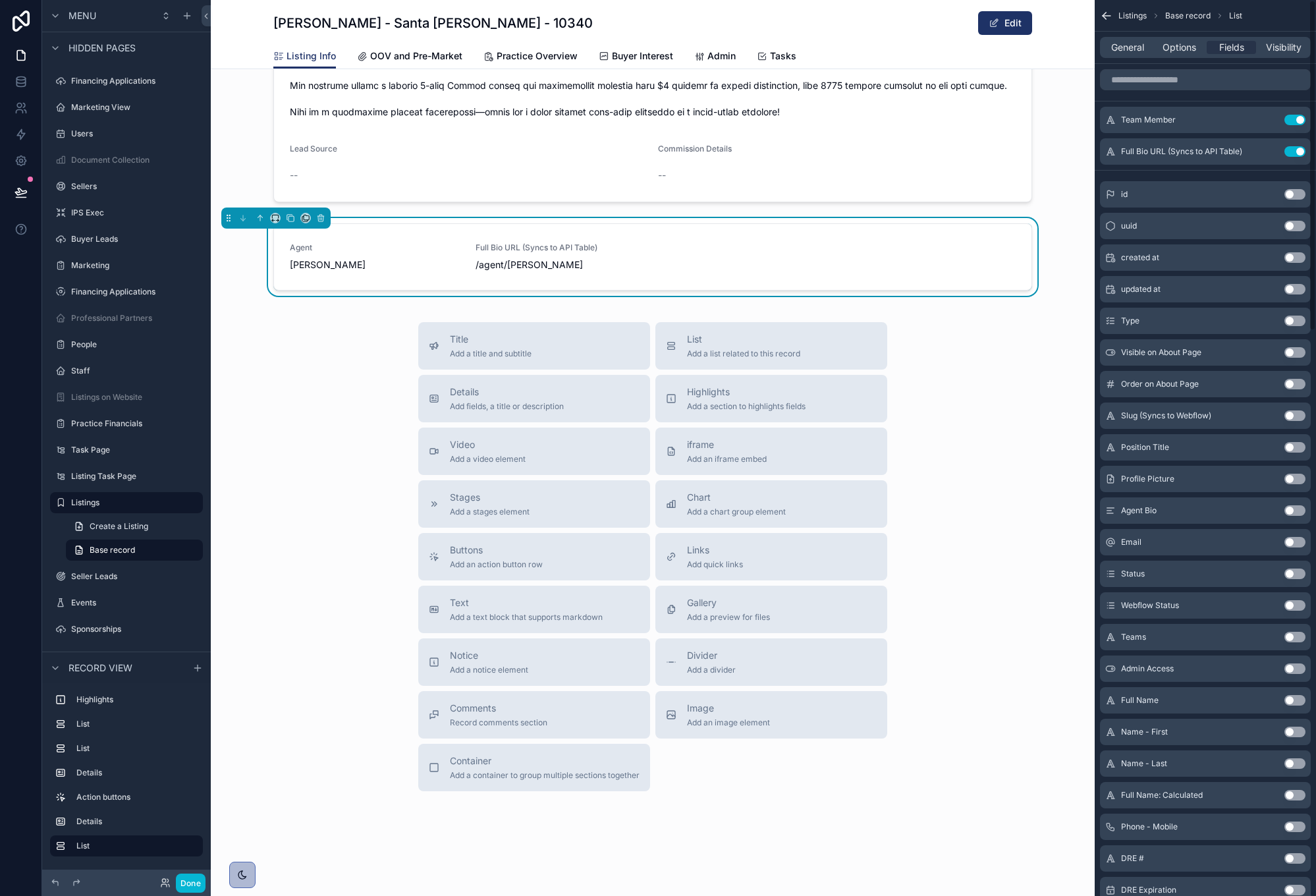
click at [1298, 151] on button "Use setting" at bounding box center [1295, 152] width 21 height 10
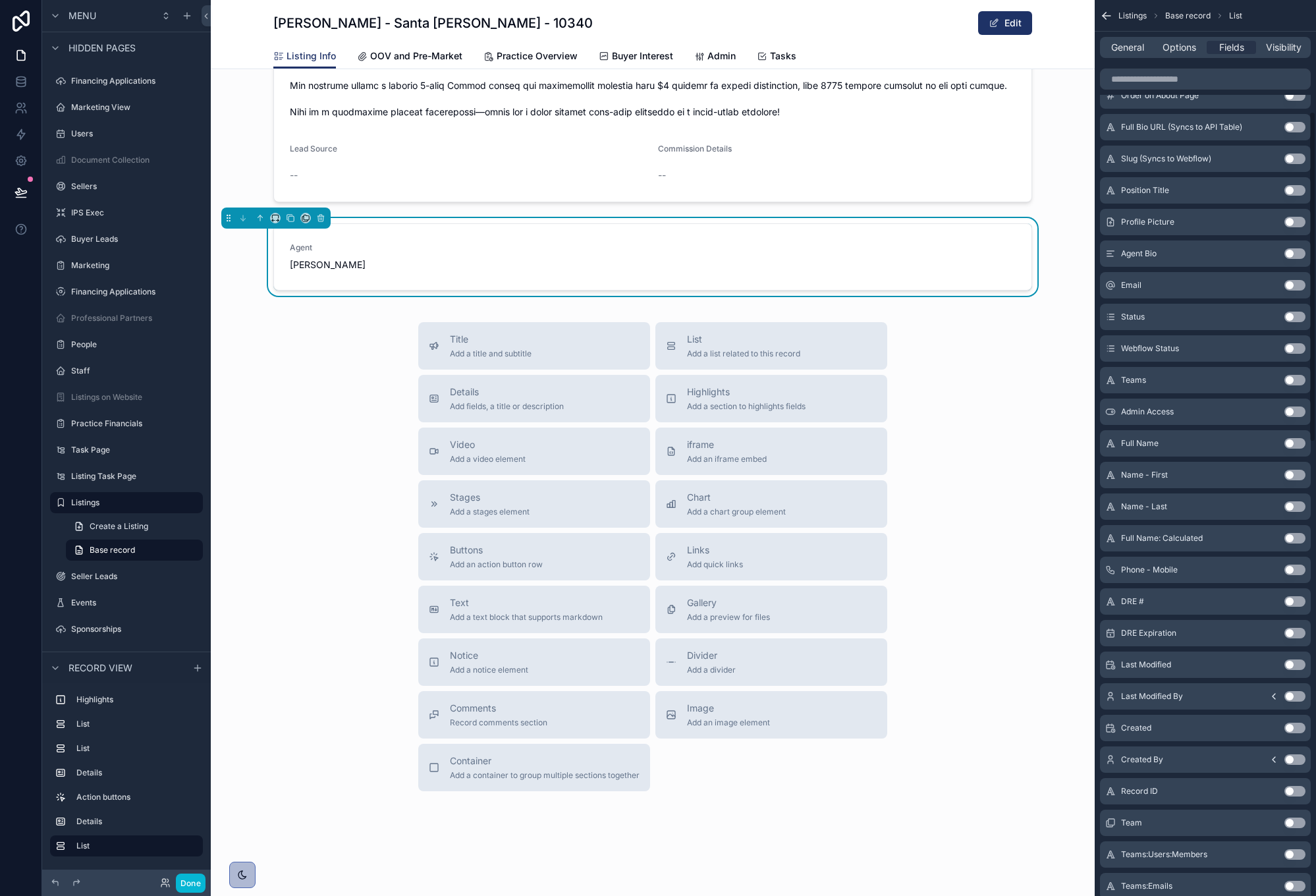
scroll to position [370, 0]
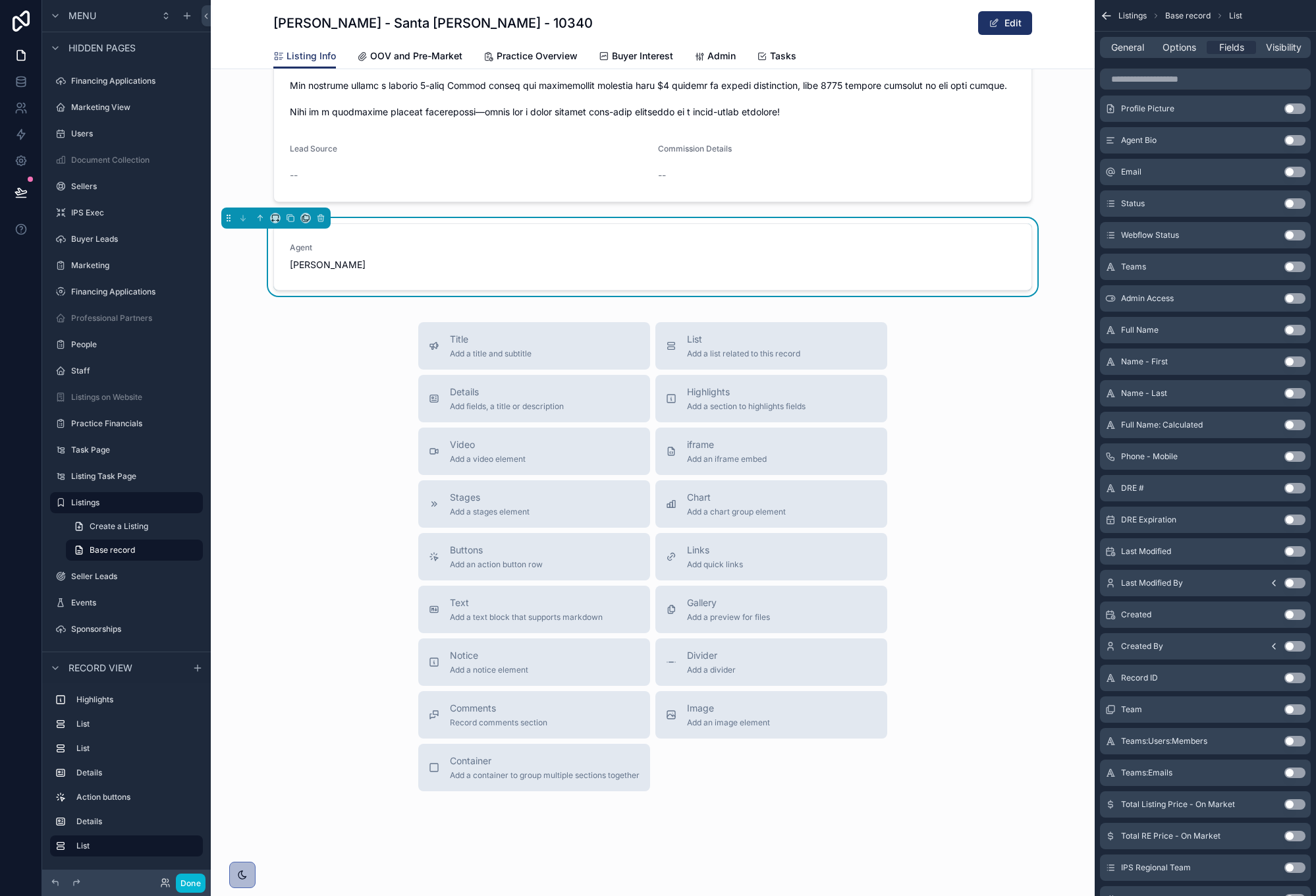
click at [1291, 457] on button "Use setting" at bounding box center [1295, 457] width 21 height 10
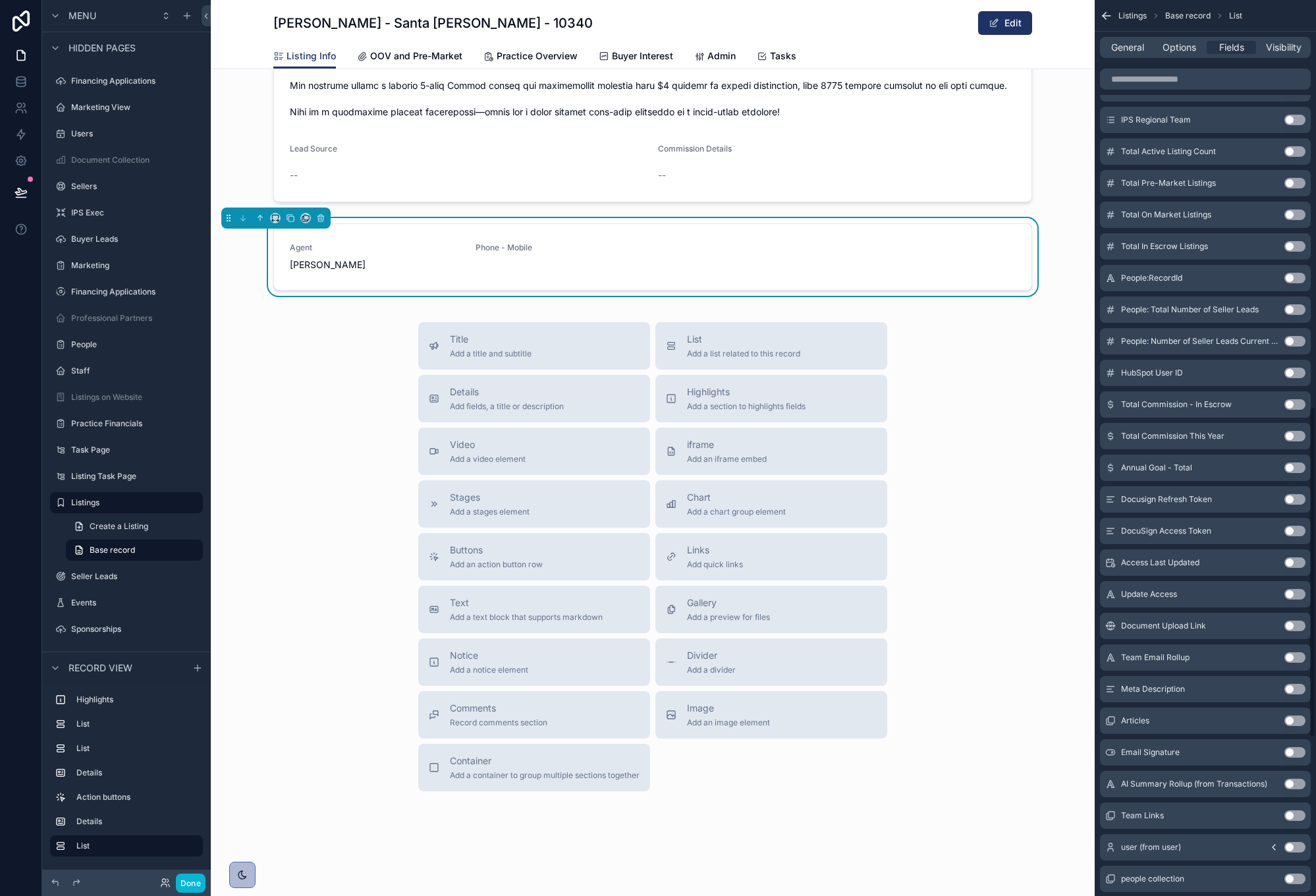
scroll to position [1121, 0]
click at [1295, 625] on button "Use setting" at bounding box center [1295, 622] width 21 height 10
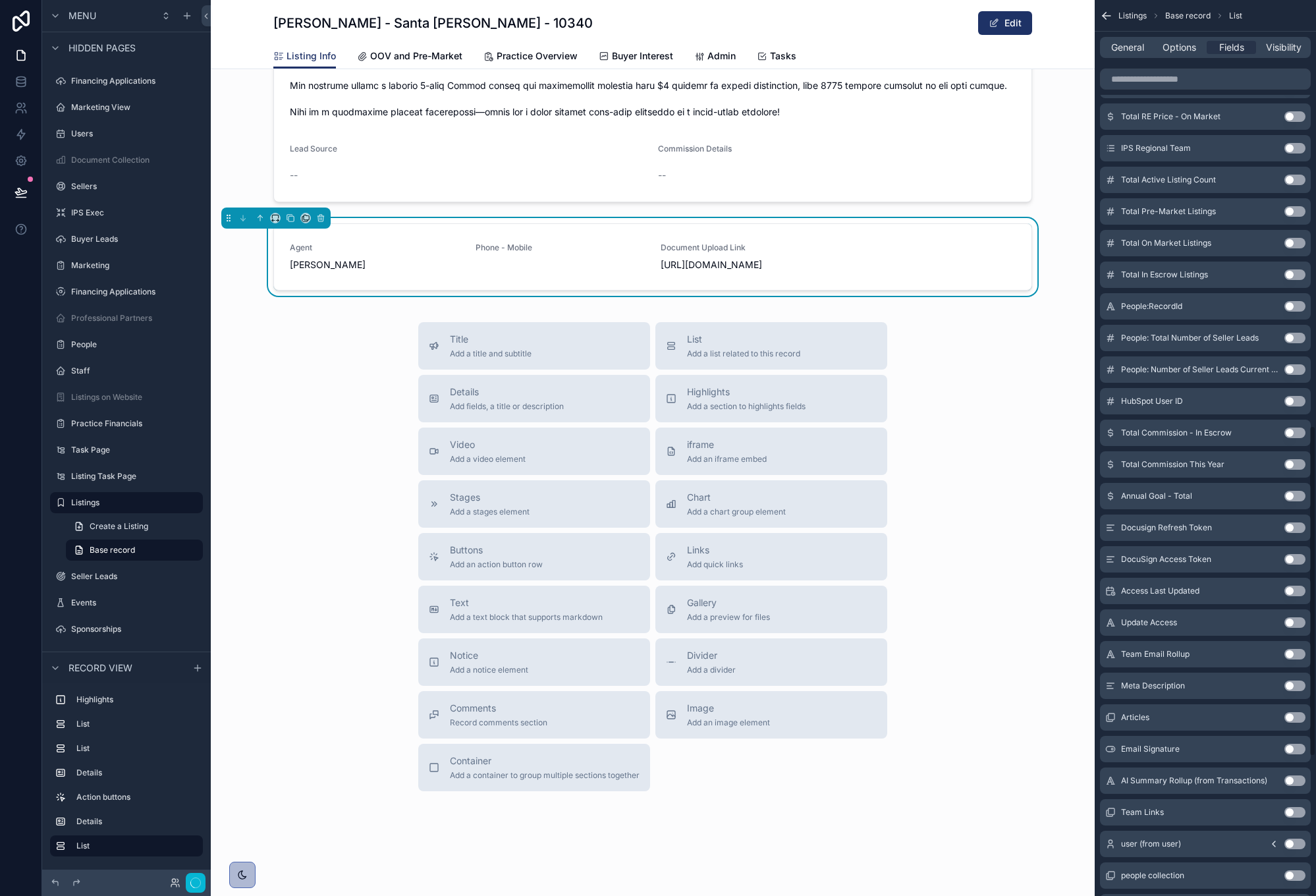
scroll to position [1153, 0]
click at [1193, 47] on span "Options" at bounding box center [1179, 47] width 33 height 13
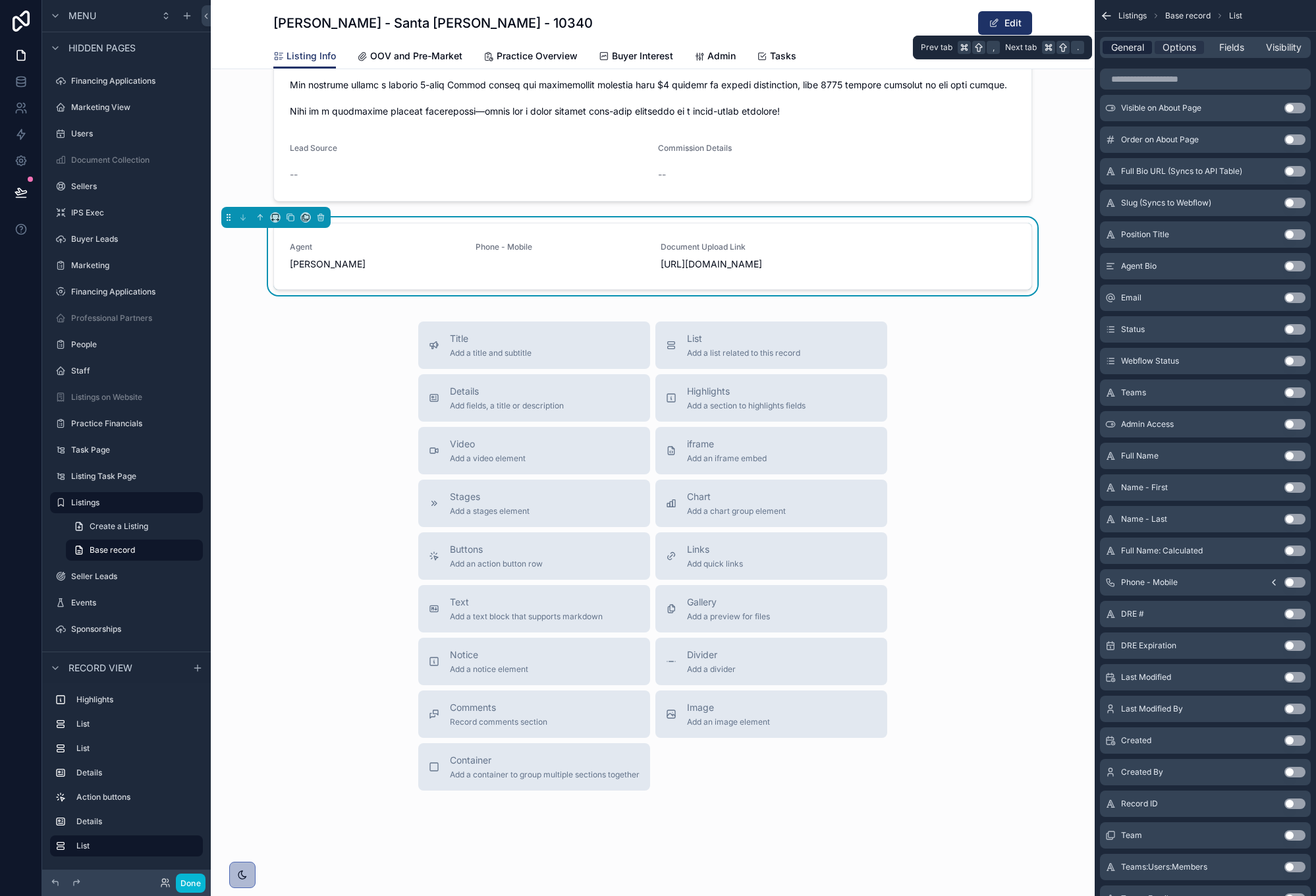
click at [1135, 47] on span "General" at bounding box center [1128, 47] width 33 height 13
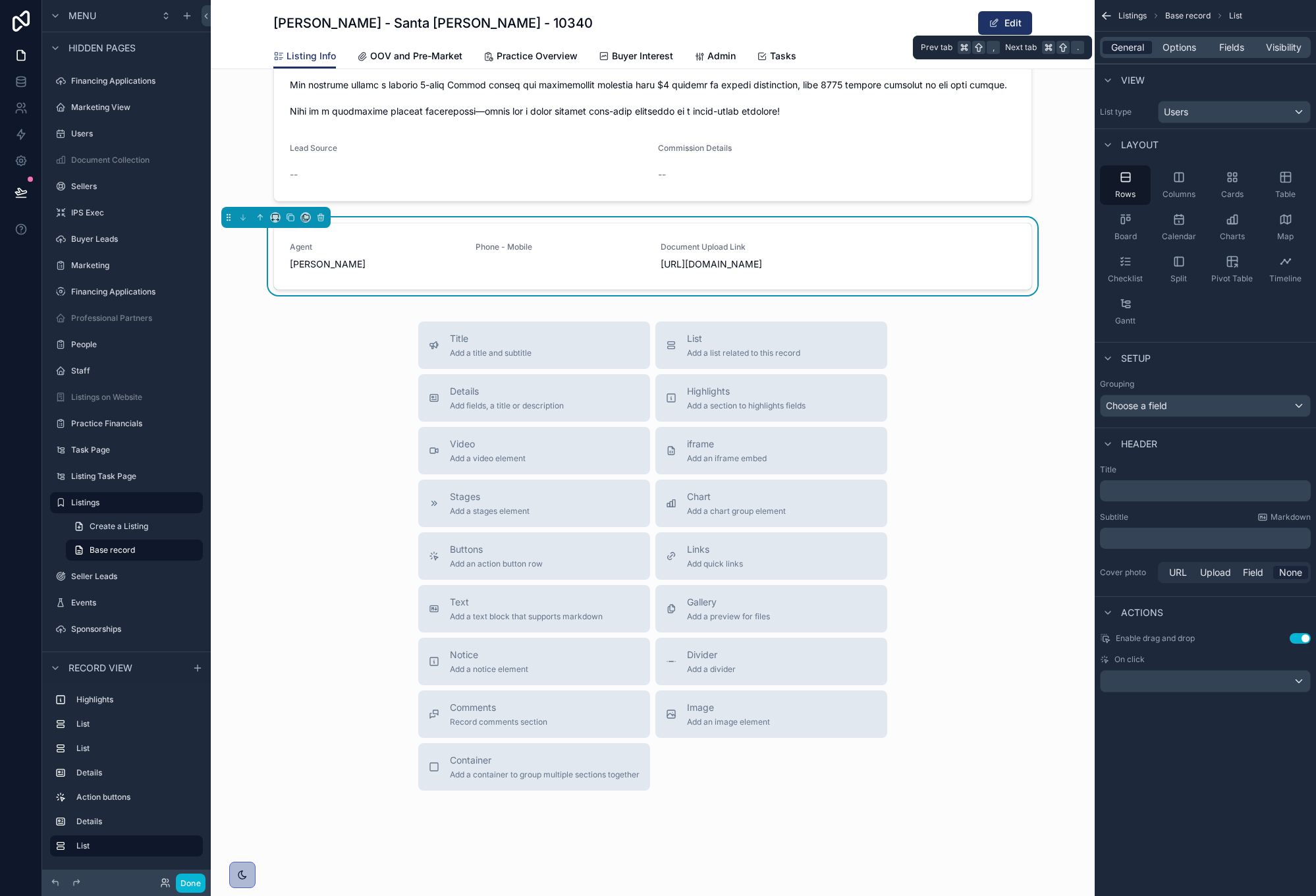
scroll to position [0, 0]
click at [1158, 494] on p "﻿" at bounding box center [1207, 491] width 203 height 13
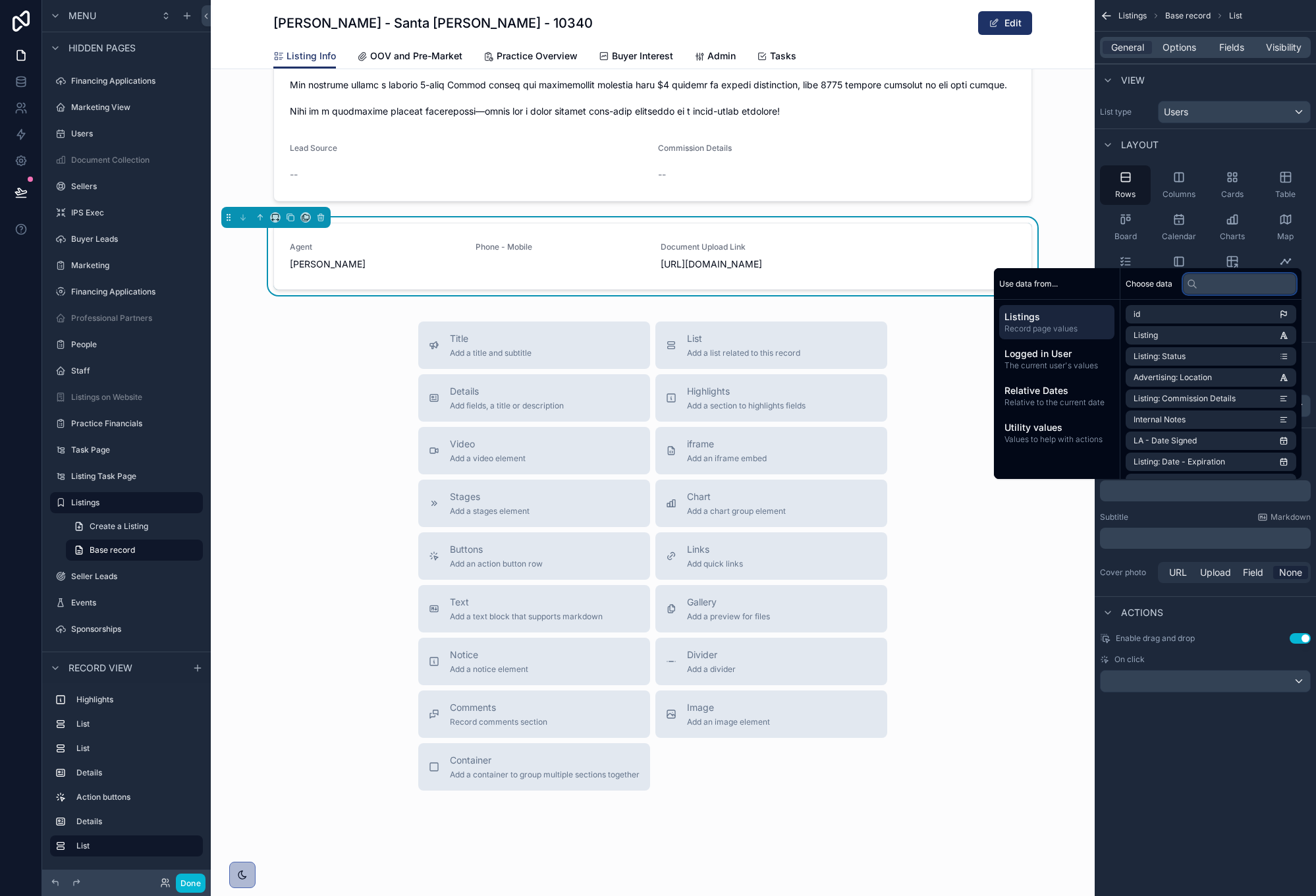
click at [1211, 286] on input "text" at bounding box center [1240, 283] width 113 height 21
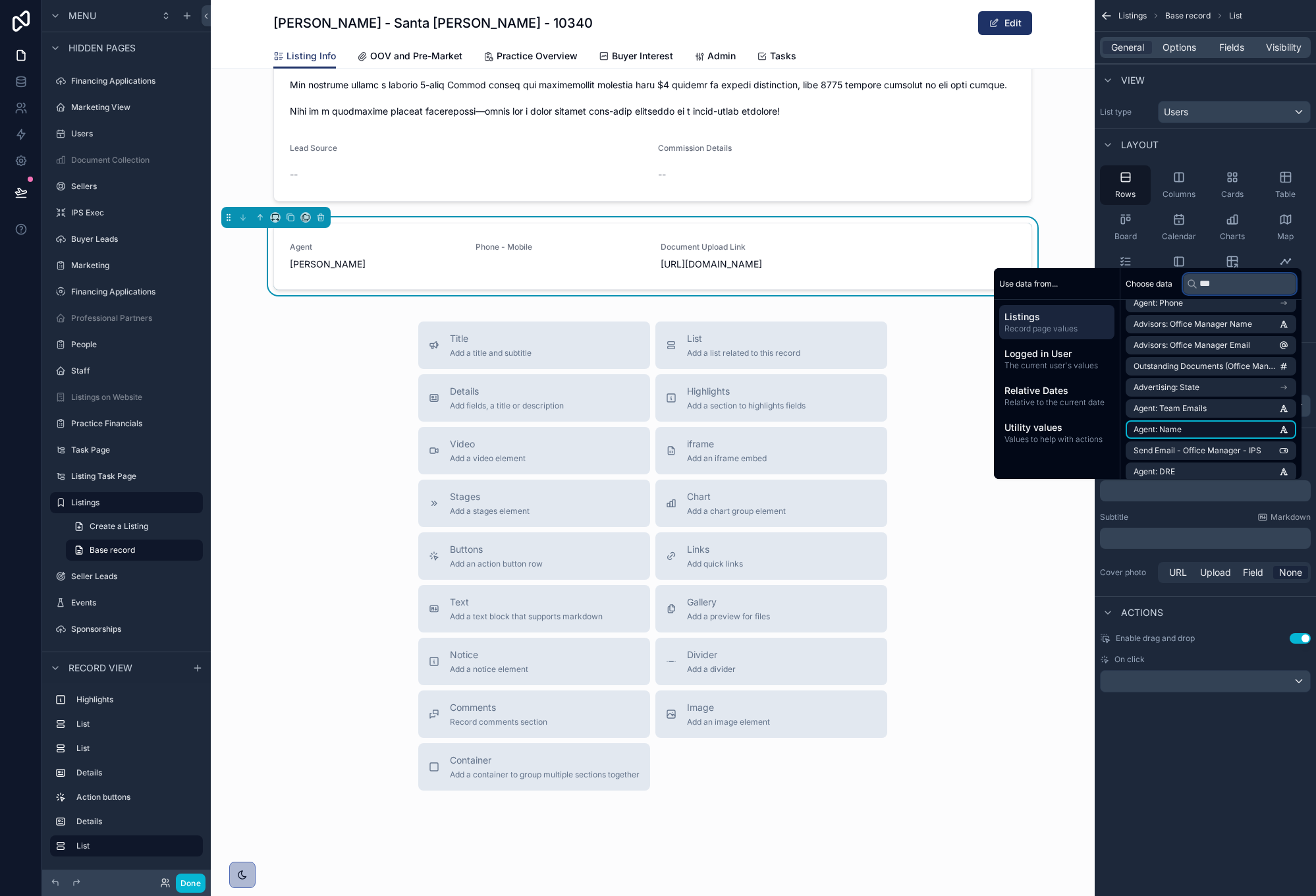
type input "***"
click at [1215, 425] on li "Agent: Name" at bounding box center [1211, 429] width 171 height 18
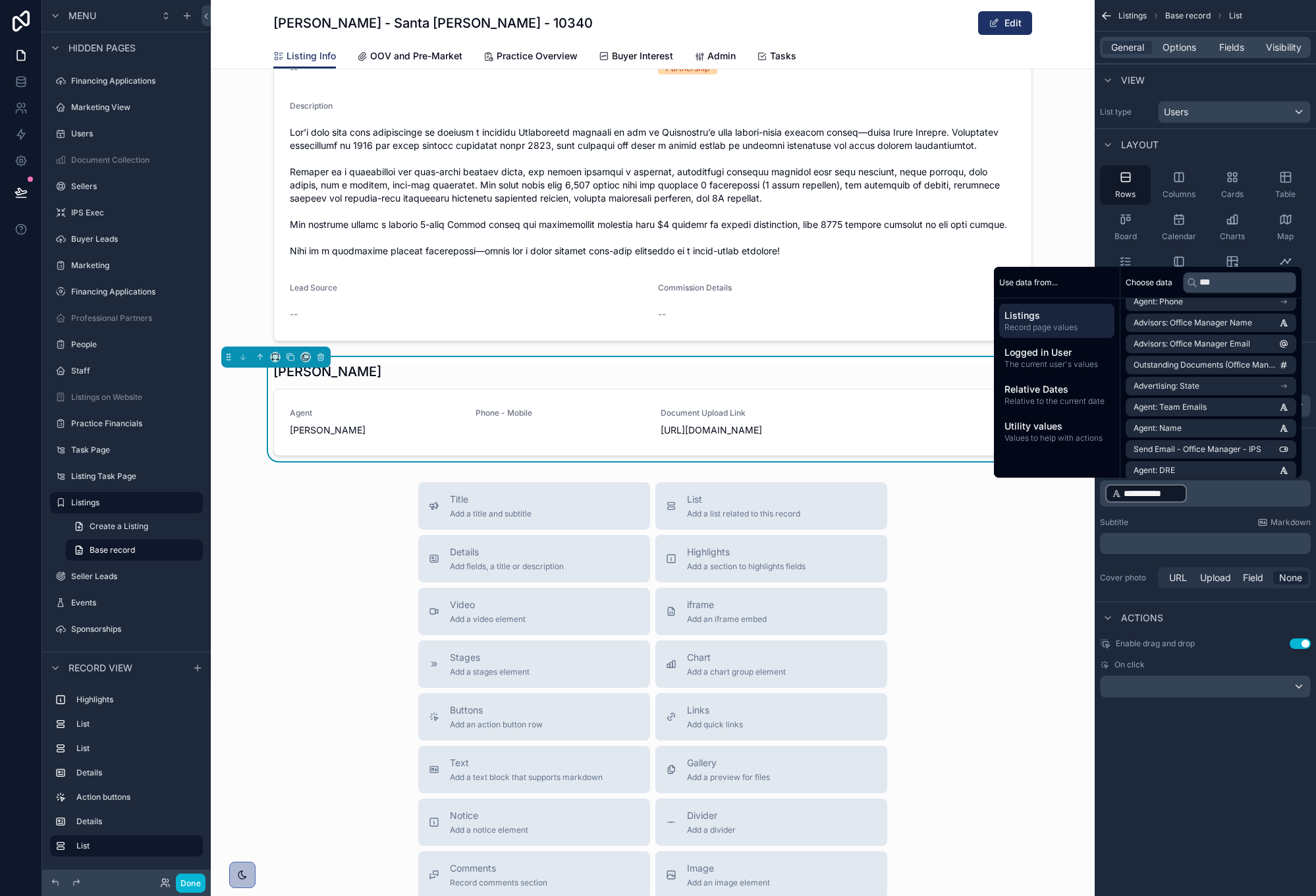
scroll to position [1674, 0]
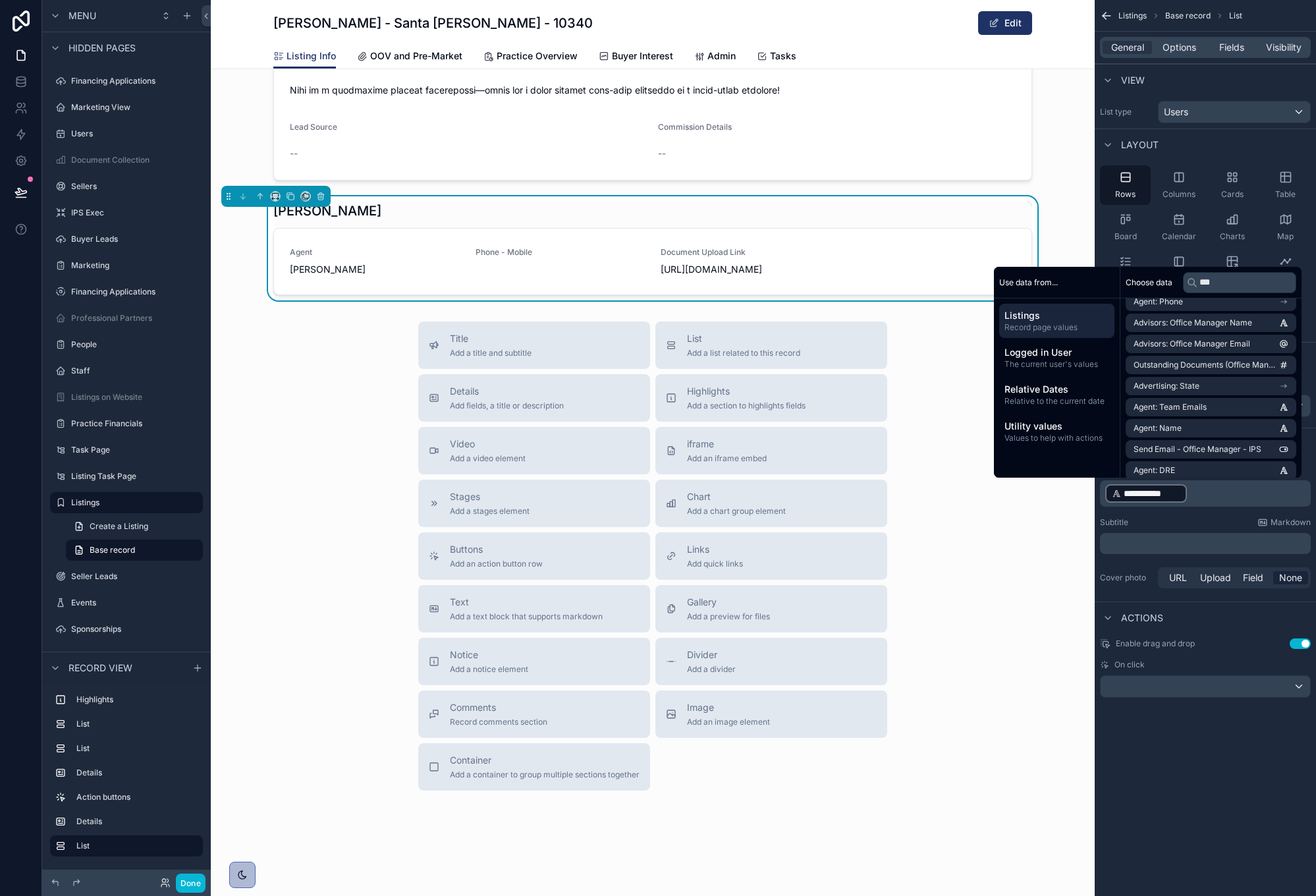
click at [1198, 497] on p "**********" at bounding box center [1207, 493] width 203 height 21
click at [1200, 494] on p "**********" at bounding box center [1207, 493] width 203 height 21
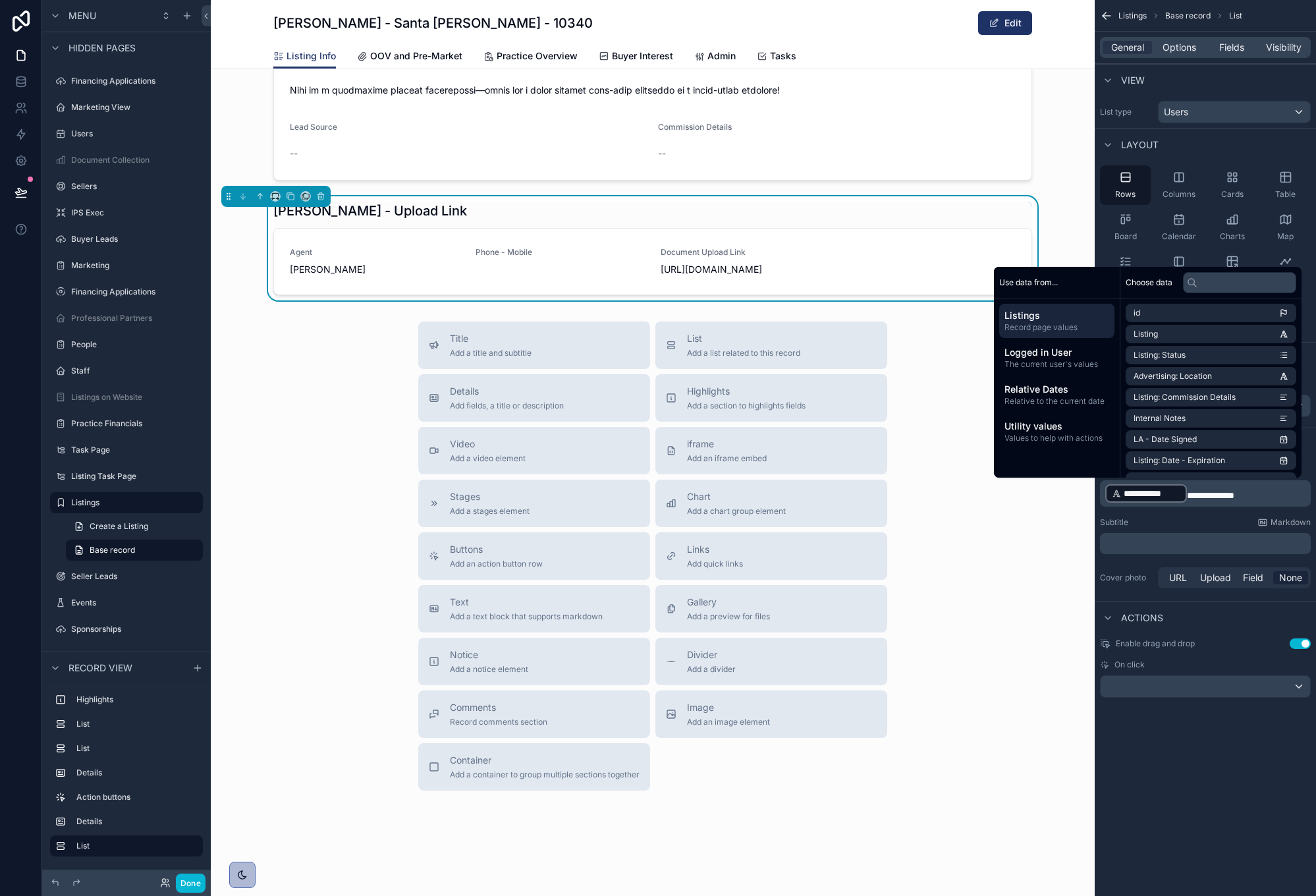
click at [1196, 518] on div "Subtitle Markdown" at bounding box center [1205, 522] width 211 height 10
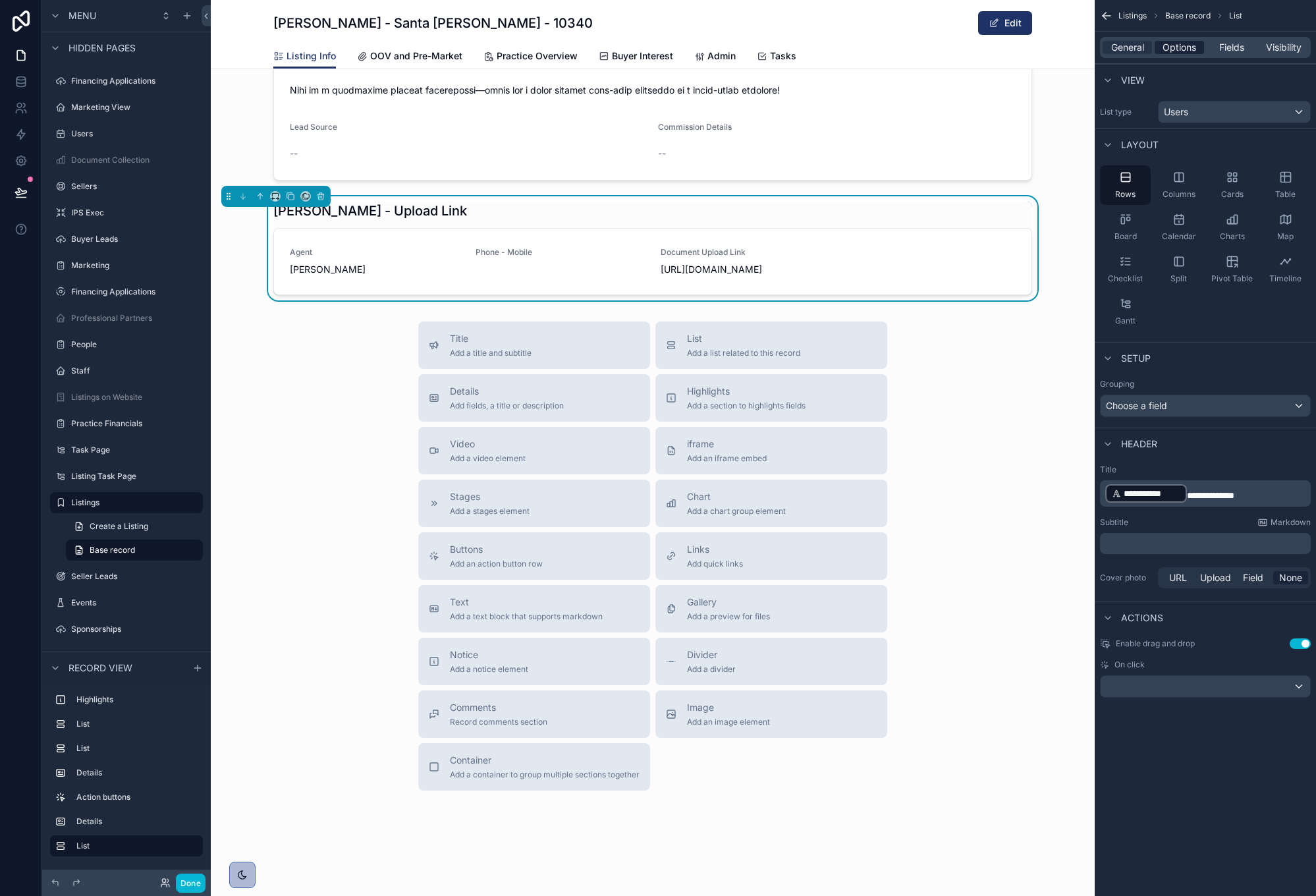
click at [1175, 45] on span "Options" at bounding box center [1179, 47] width 33 height 13
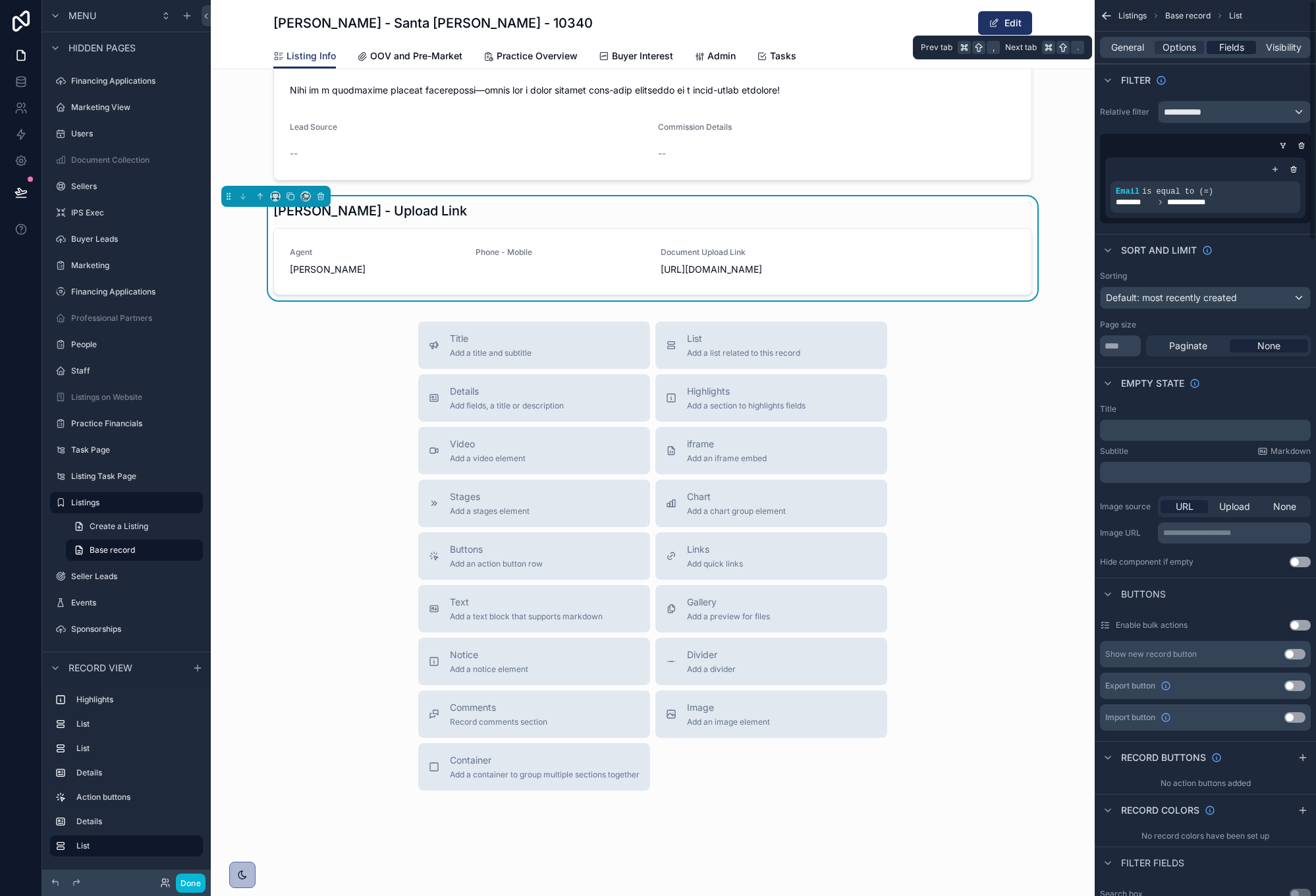
click at [1230, 47] on span "Fields" at bounding box center [1232, 47] width 25 height 13
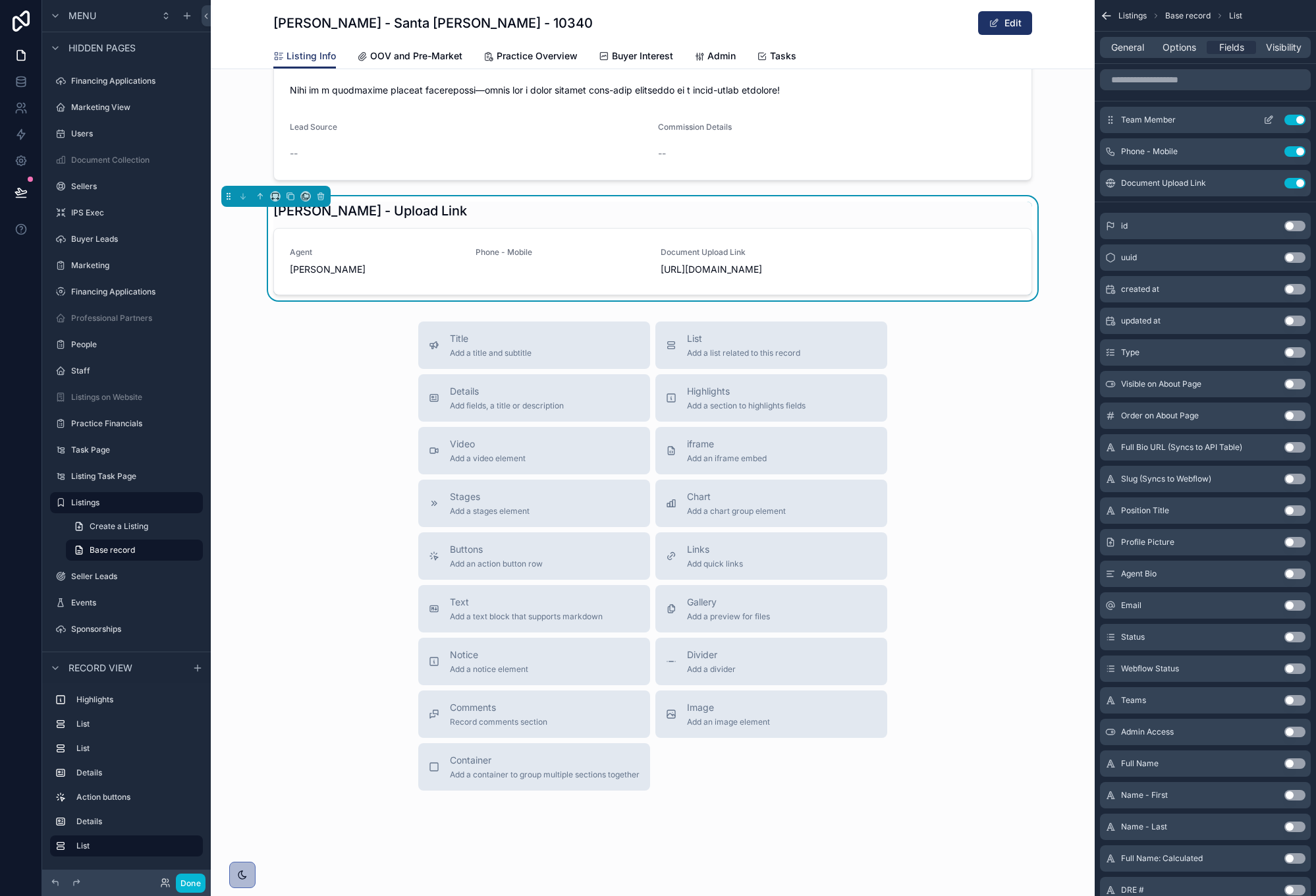
click at [1293, 118] on button "Use setting" at bounding box center [1295, 120] width 21 height 10
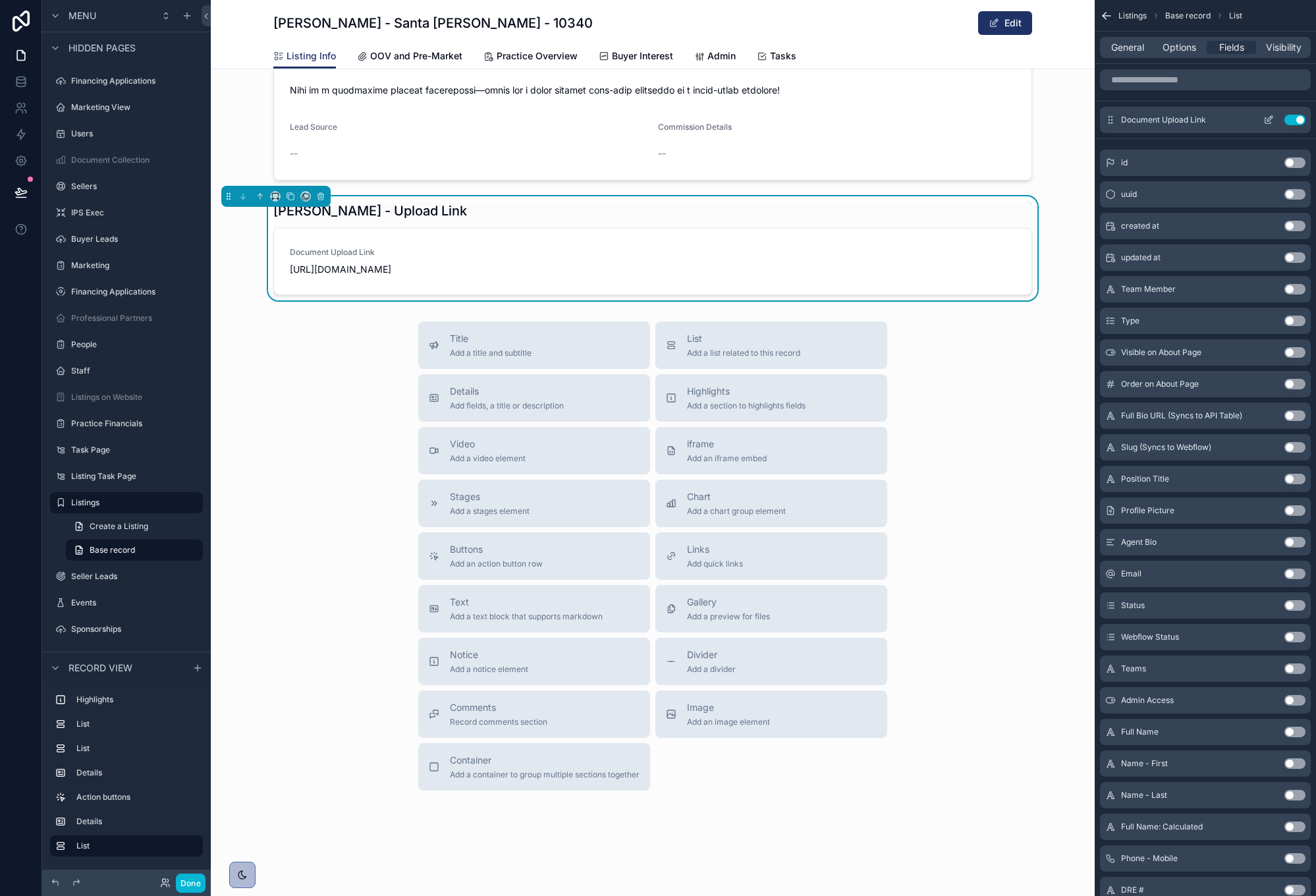
click at [1268, 118] on icon "scrollable content" at bounding box center [1269, 120] width 10 height 10
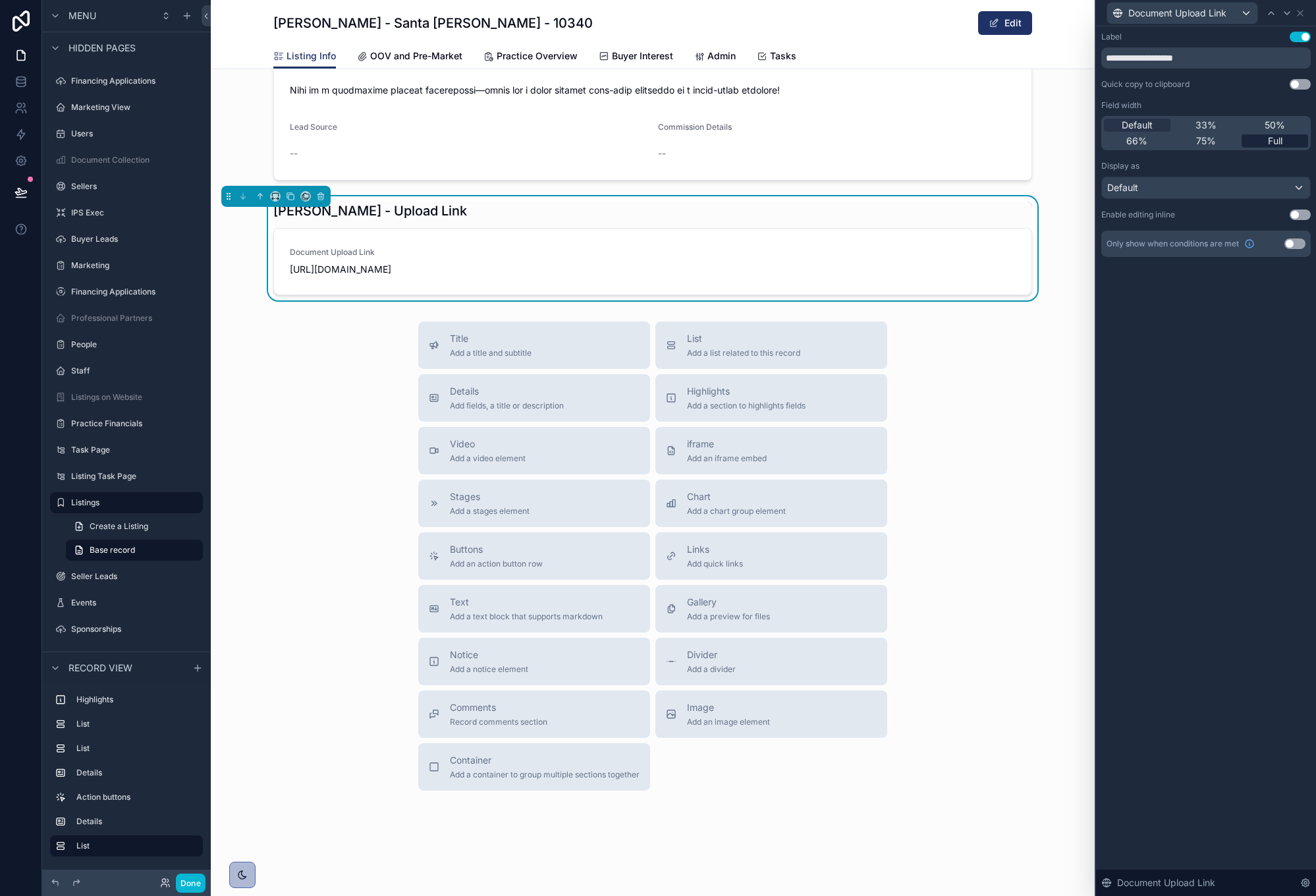
click at [1274, 141] on span "Full" at bounding box center [1275, 141] width 15 height 13
click at [1297, 183] on div "Default" at bounding box center [1206, 187] width 208 height 21
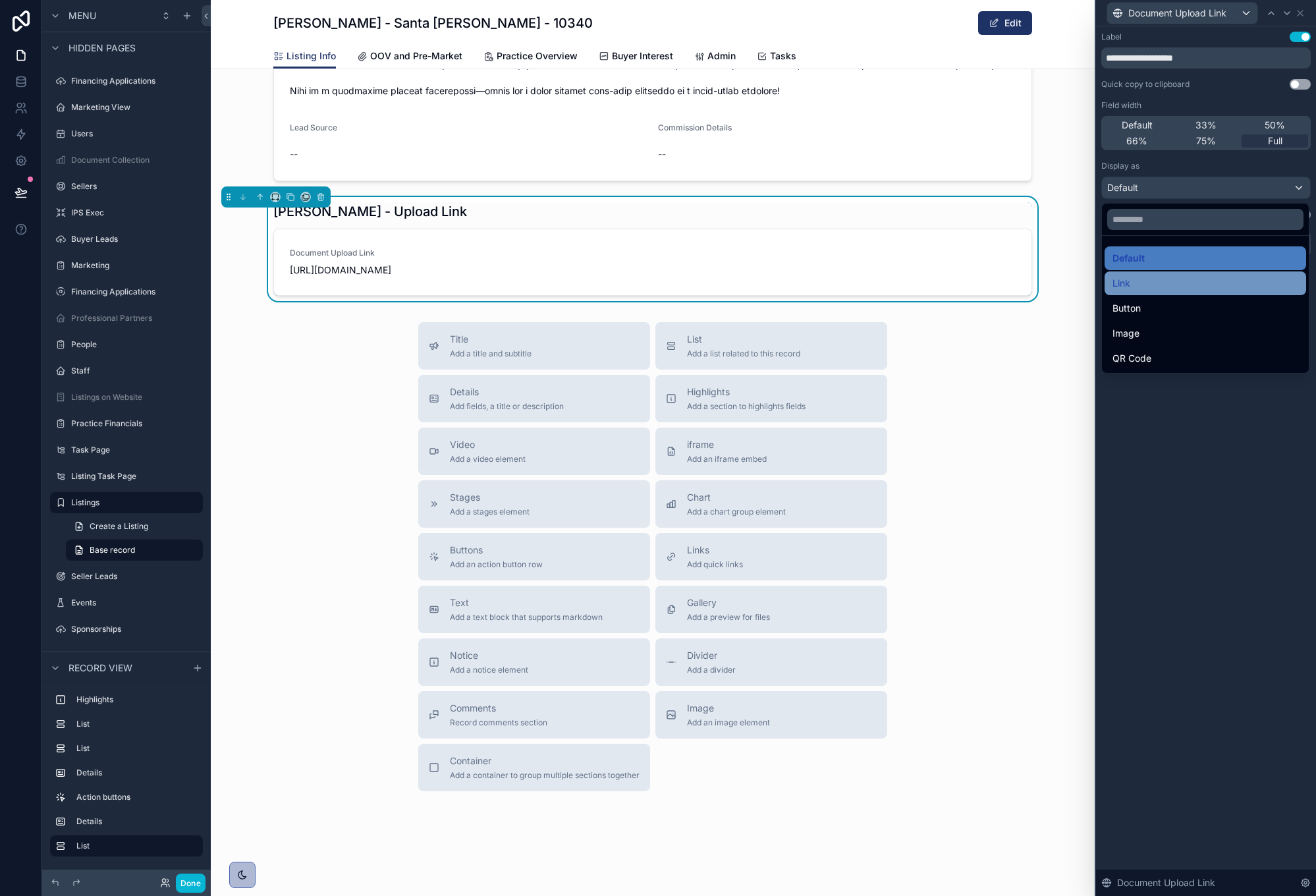
click at [1224, 282] on div "Link" at bounding box center [1205, 283] width 186 height 16
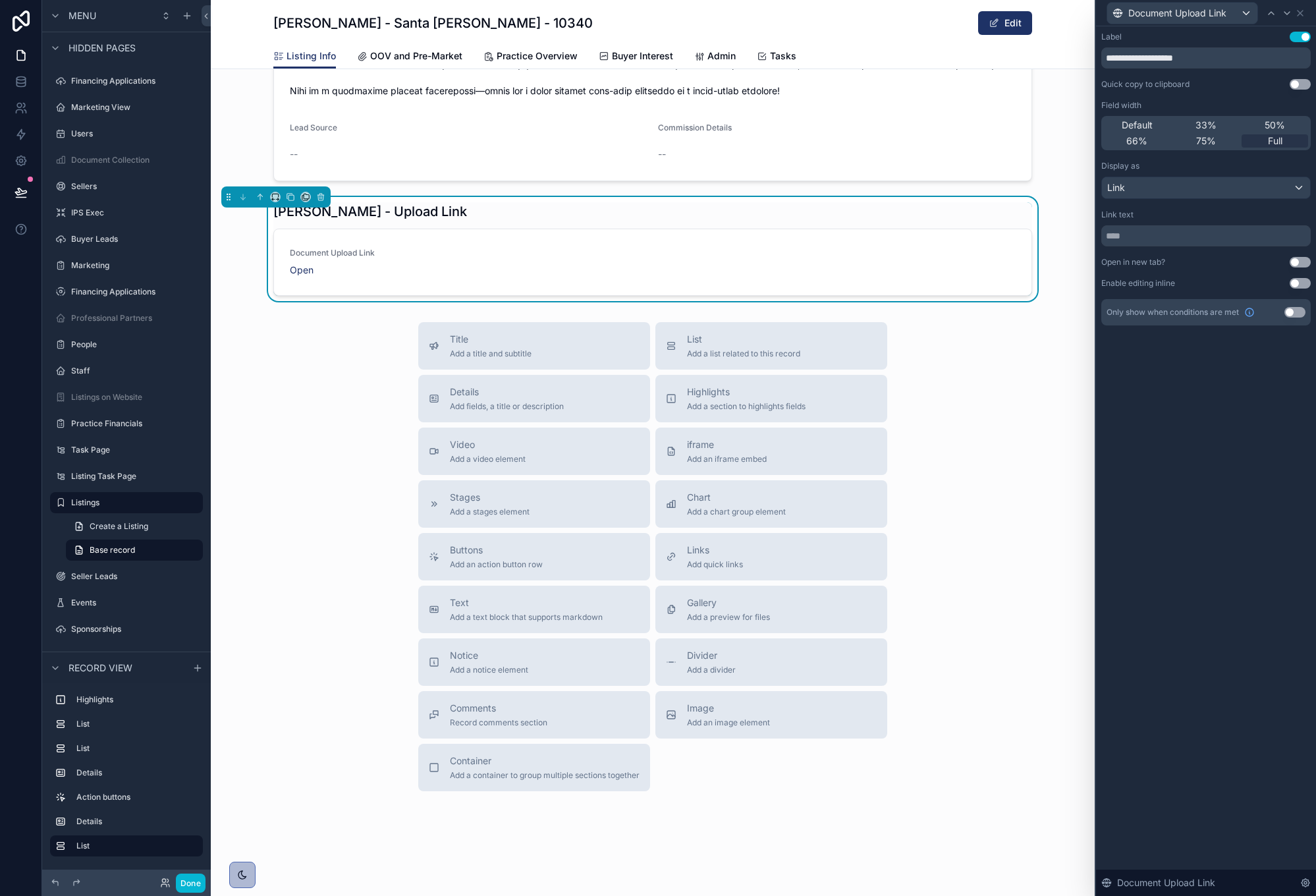
click at [1297, 84] on button "Use setting" at bounding box center [1300, 84] width 21 height 10
click at [1189, 233] on input "text" at bounding box center [1206, 235] width 209 height 21
click at [1109, 235] on input "**********" at bounding box center [1206, 235] width 209 height 21
type input "**********"
click at [1255, 216] on div "Link text" at bounding box center [1206, 215] width 209 height 10
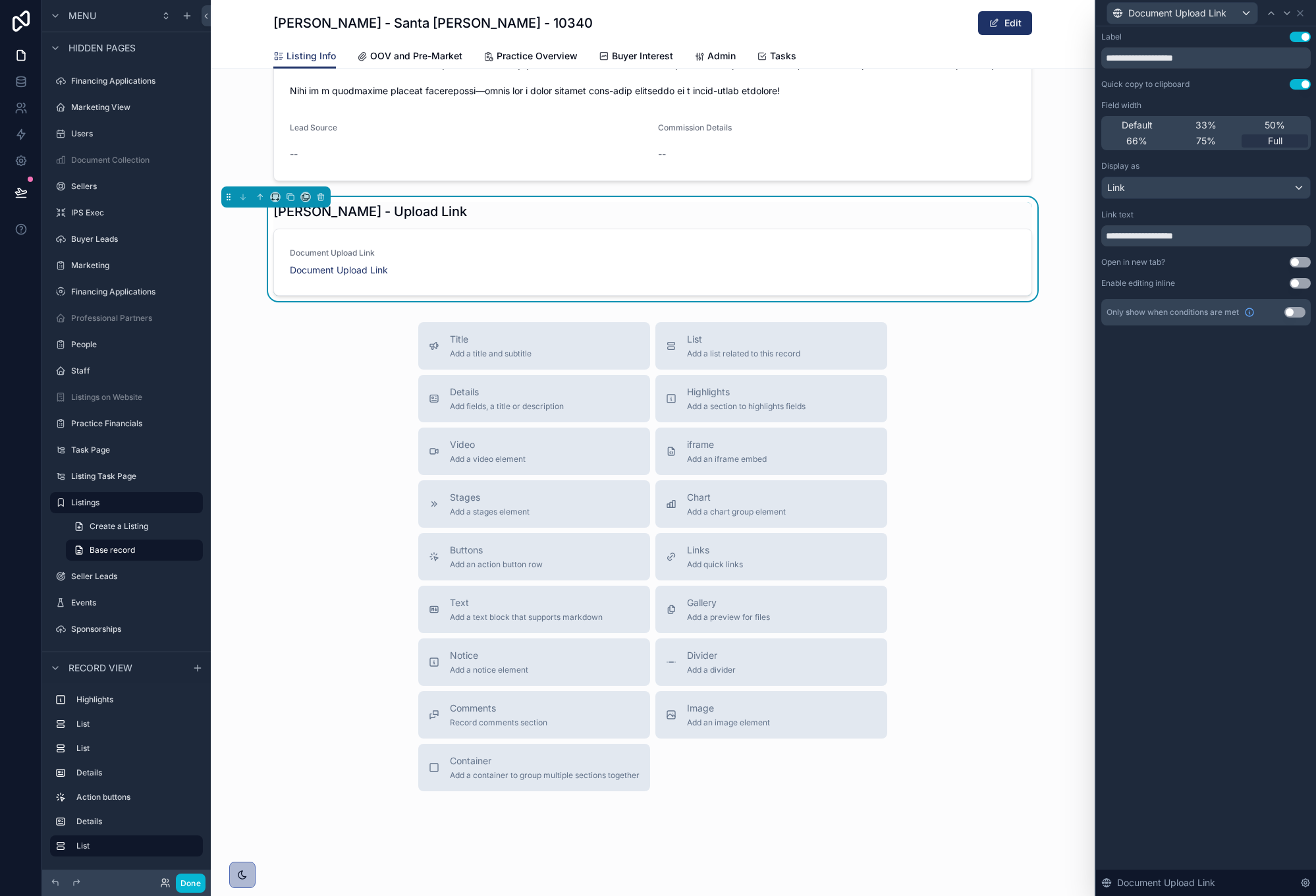
click at [1298, 261] on button "Use setting" at bounding box center [1300, 262] width 21 height 10
click at [1205, 377] on div "**********" at bounding box center [1206, 461] width 220 height 869
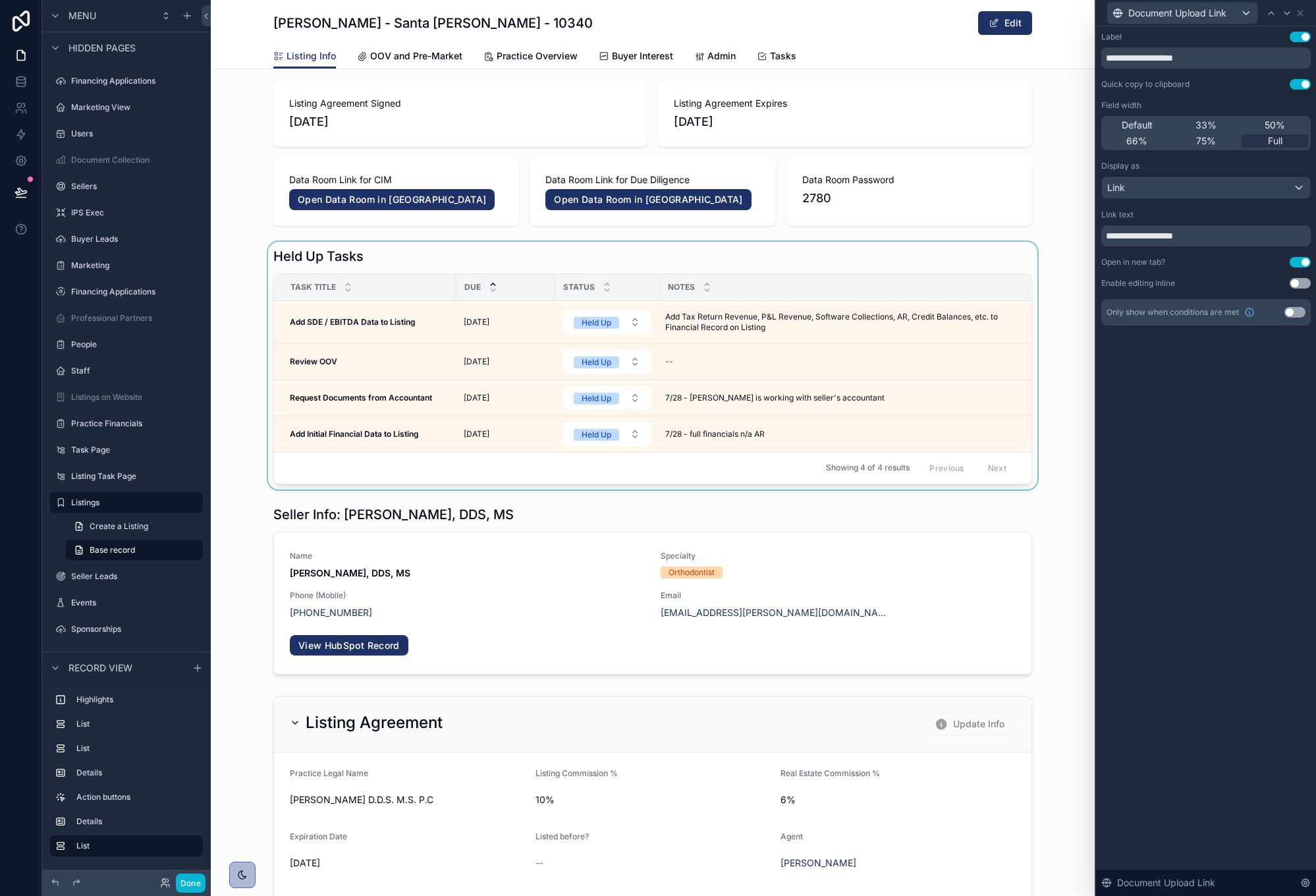
scroll to position [0, 0]
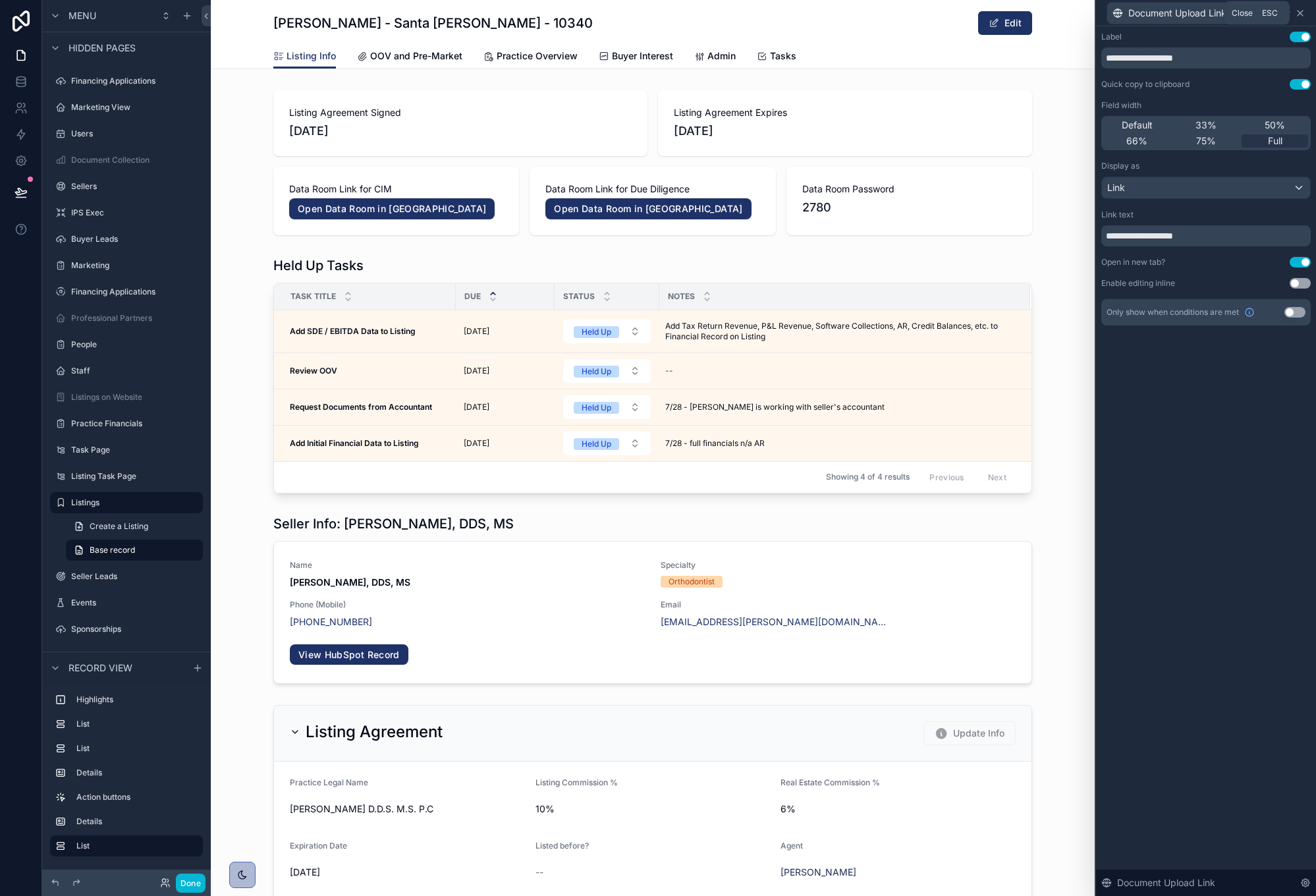
click at [1299, 17] on icon at bounding box center [1300, 13] width 10 height 10
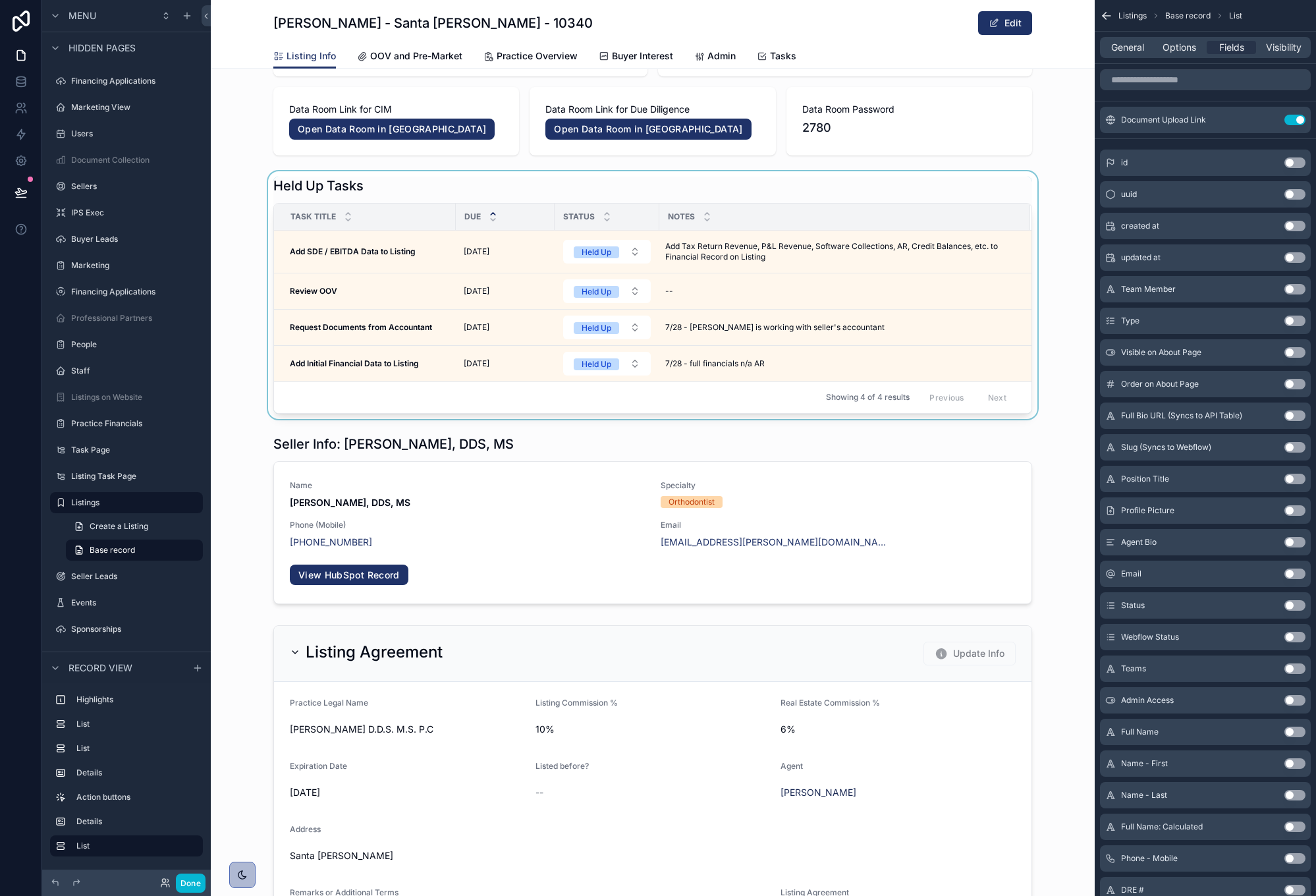
scroll to position [78, 0]
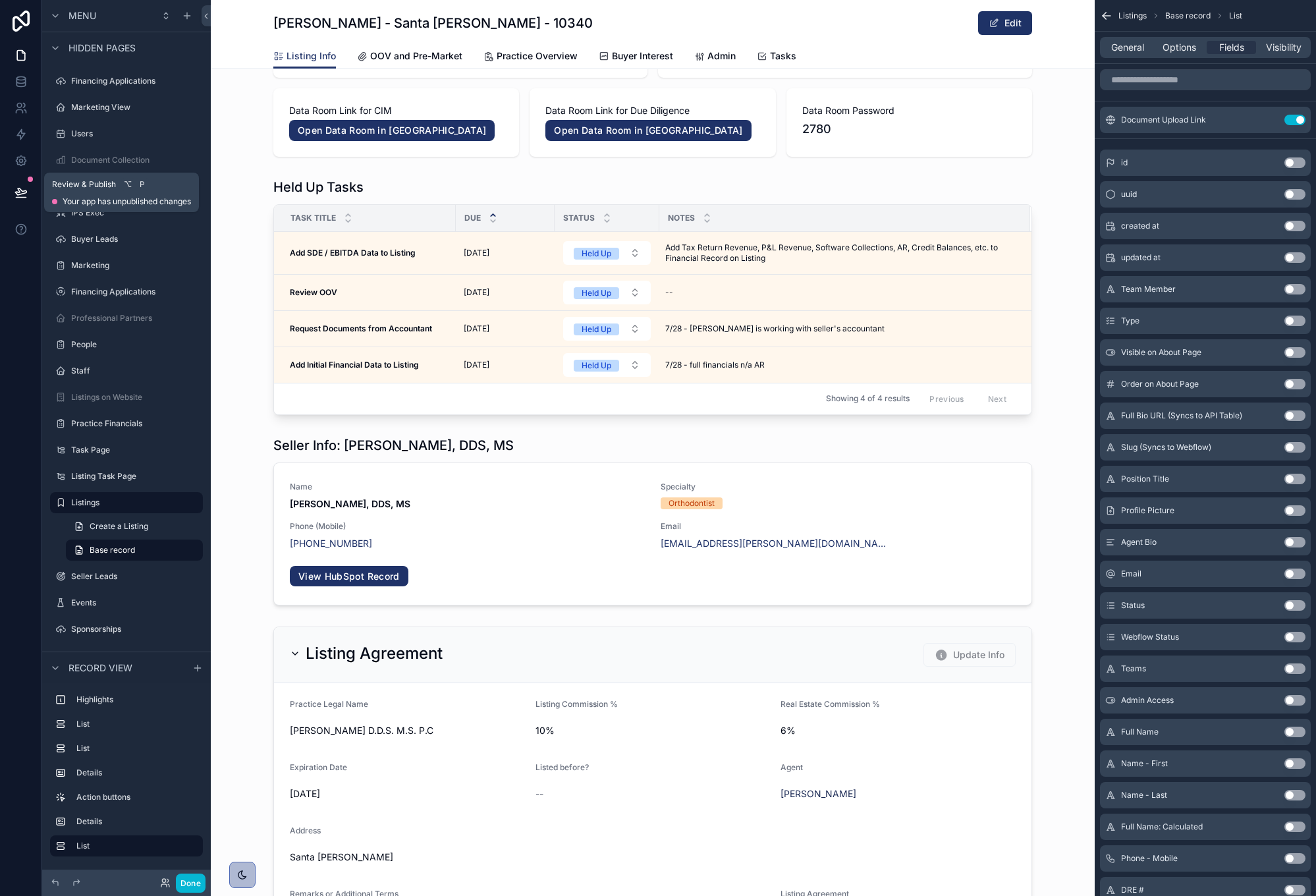
click at [15, 195] on icon at bounding box center [21, 192] width 13 height 13
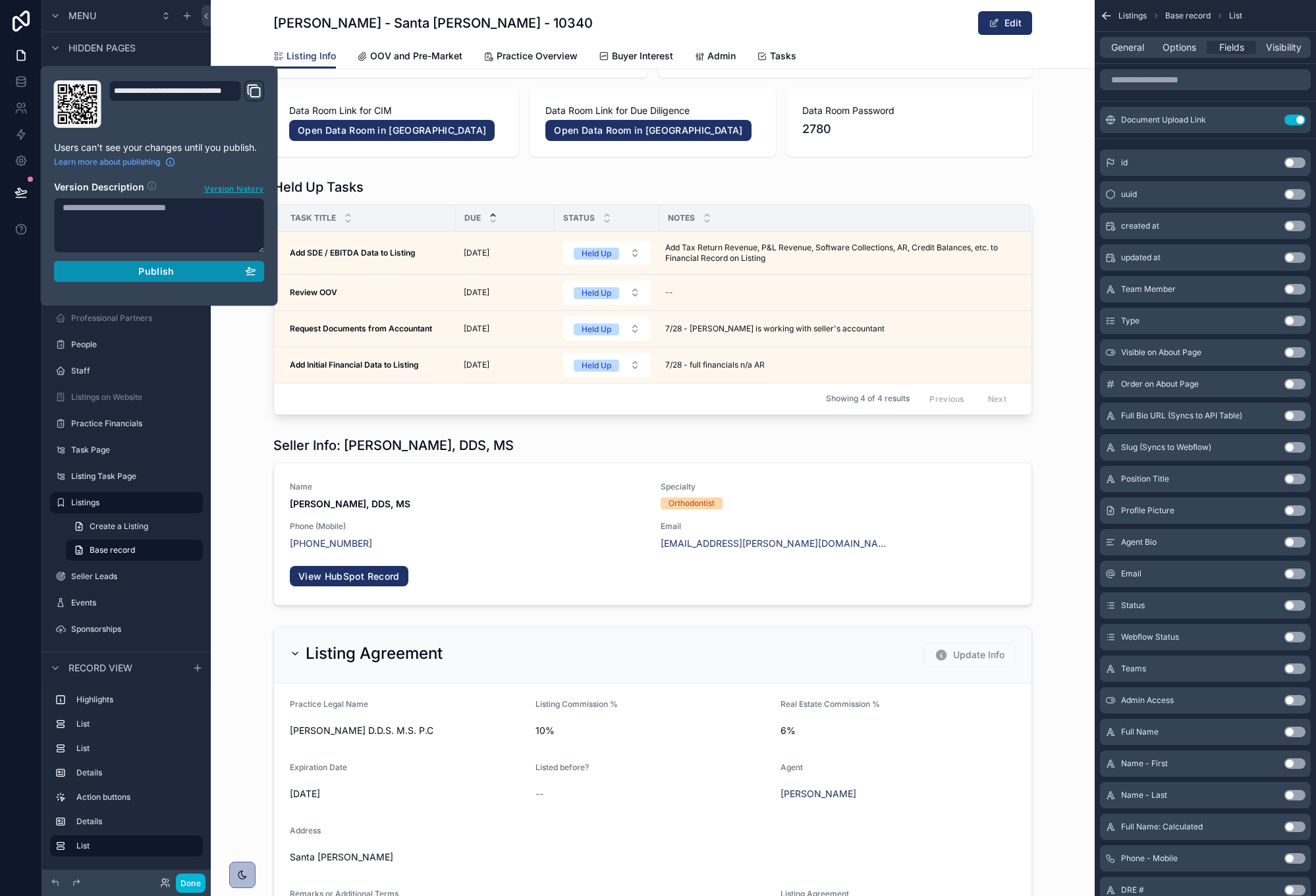
click at [114, 277] on div "Publish" at bounding box center [160, 272] width 194 height 12
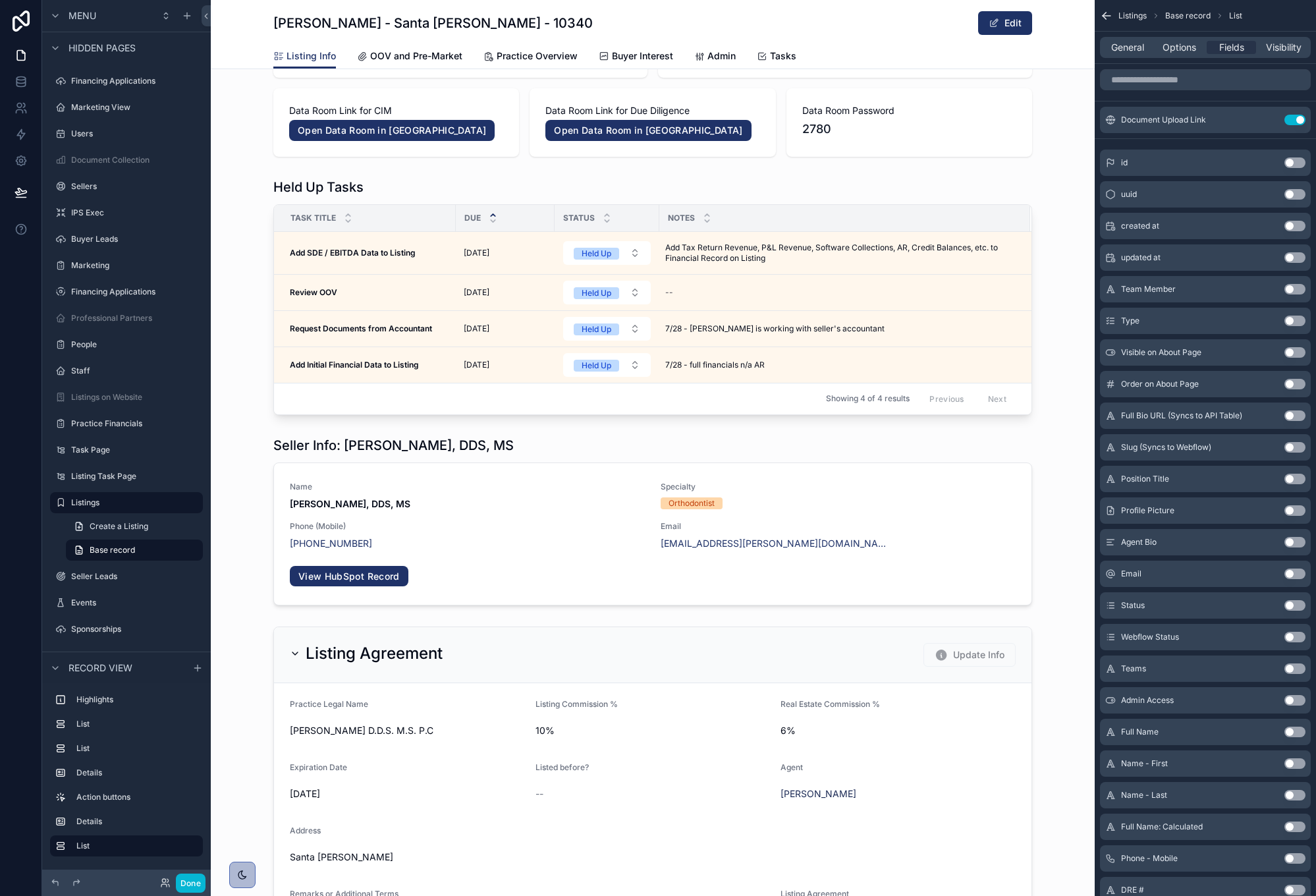
click at [255, 377] on div "scrollable content" at bounding box center [653, 296] width 884 height 248
